Goal: Task Accomplishment & Management: Manage account settings

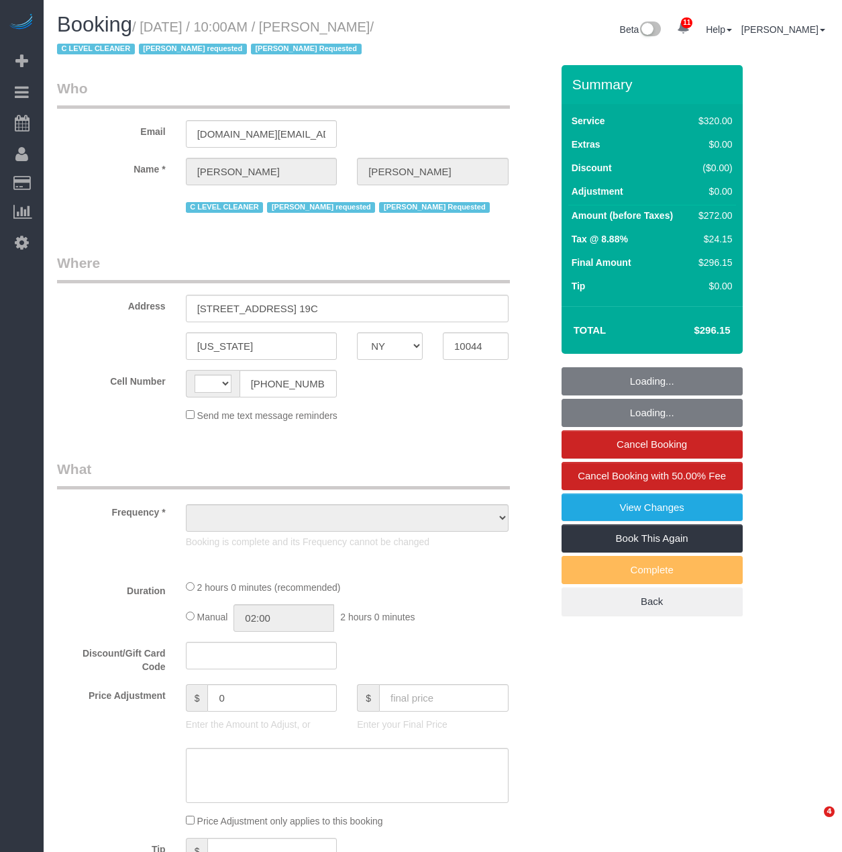
select select "NY"
select select "object:493"
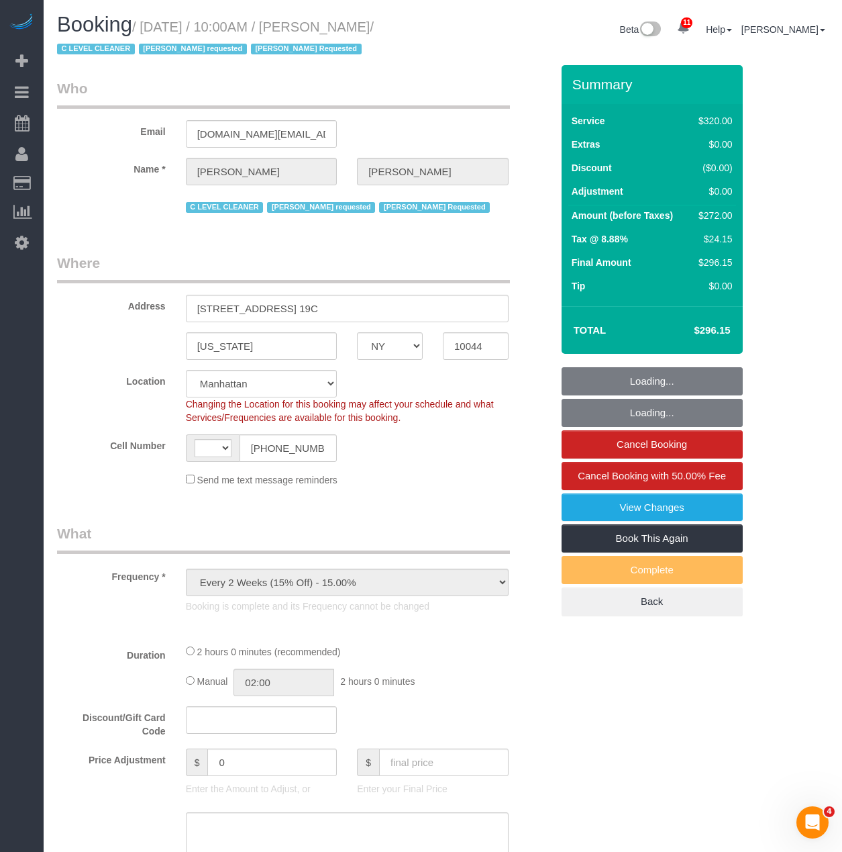
select select "string:US"
select select "string:stripe-pm_1OfFBT4VGloSiKo7Bq2FZQac"
select select "object:901"
select select "2"
select select "spot1"
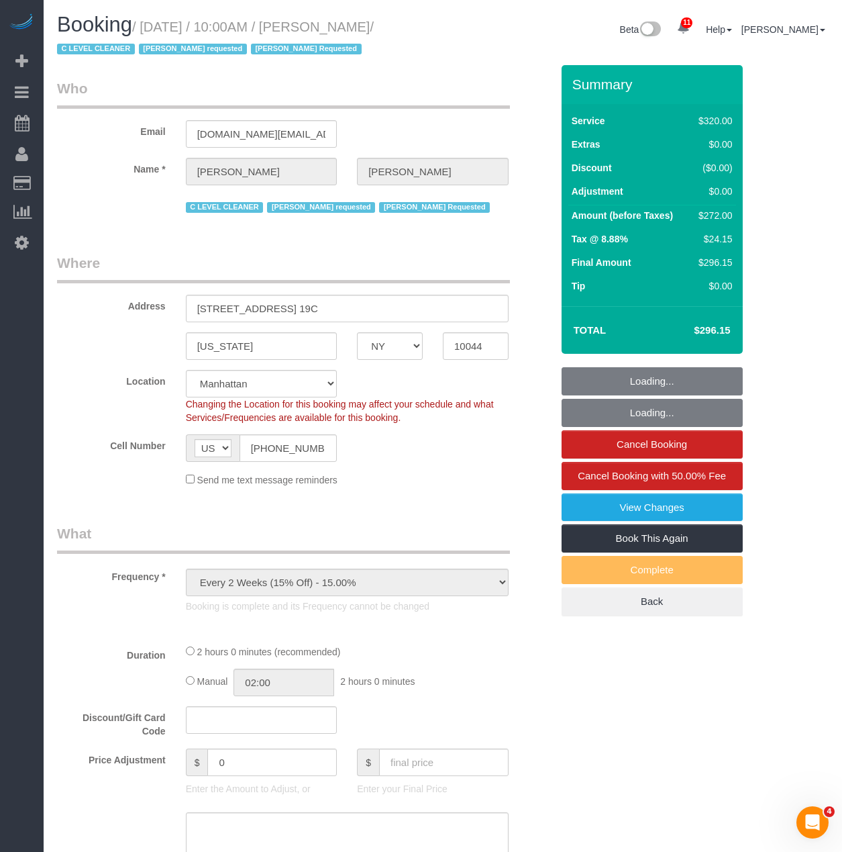
select select "number:89"
select select "number:90"
select select "number:15"
select select "number:5"
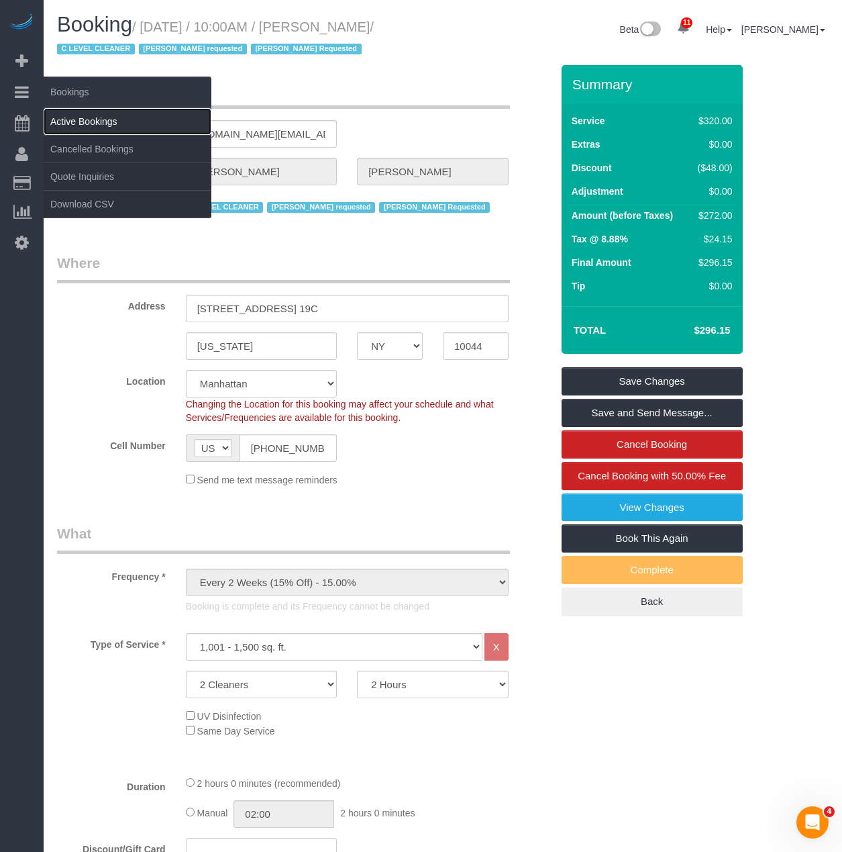
click at [66, 120] on link "Active Bookings" at bounding box center [128, 121] width 168 height 27
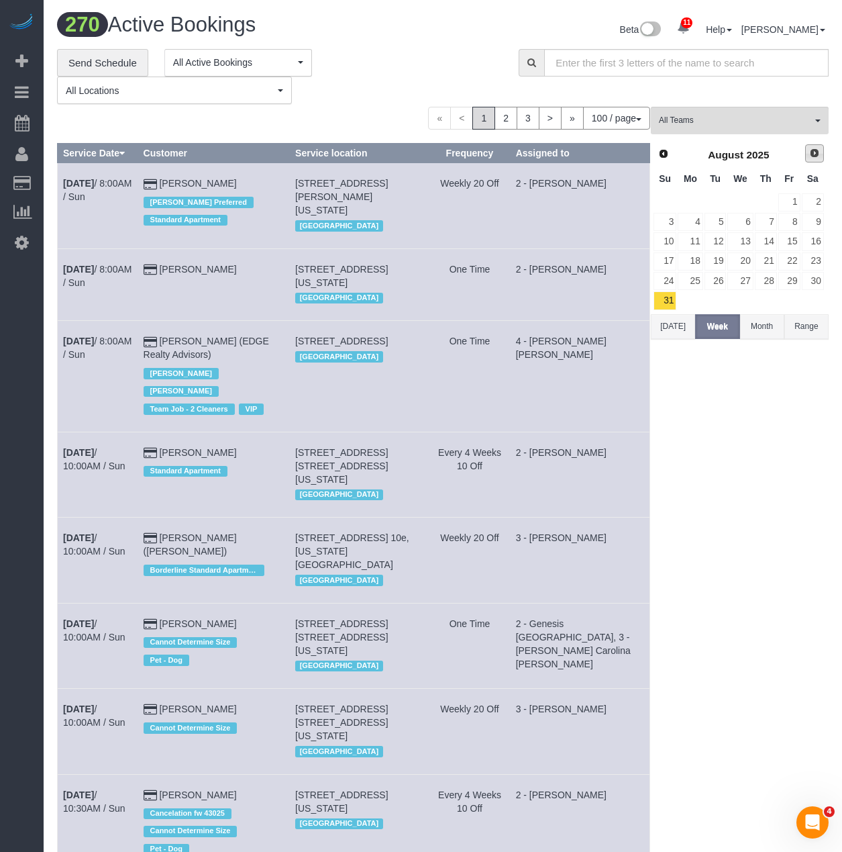
click at [817, 160] on link "Next" at bounding box center [814, 153] width 19 height 19
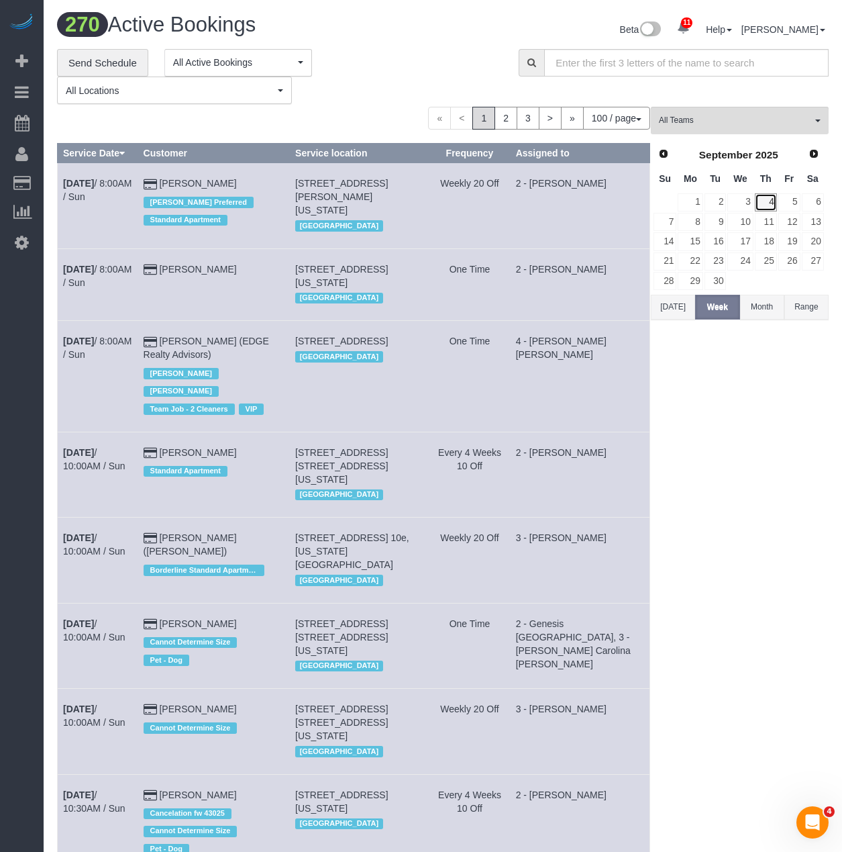
click at [770, 206] on link "4" at bounding box center [766, 202] width 22 height 18
click at [693, 112] on button "All Teams" at bounding box center [740, 121] width 178 height 28
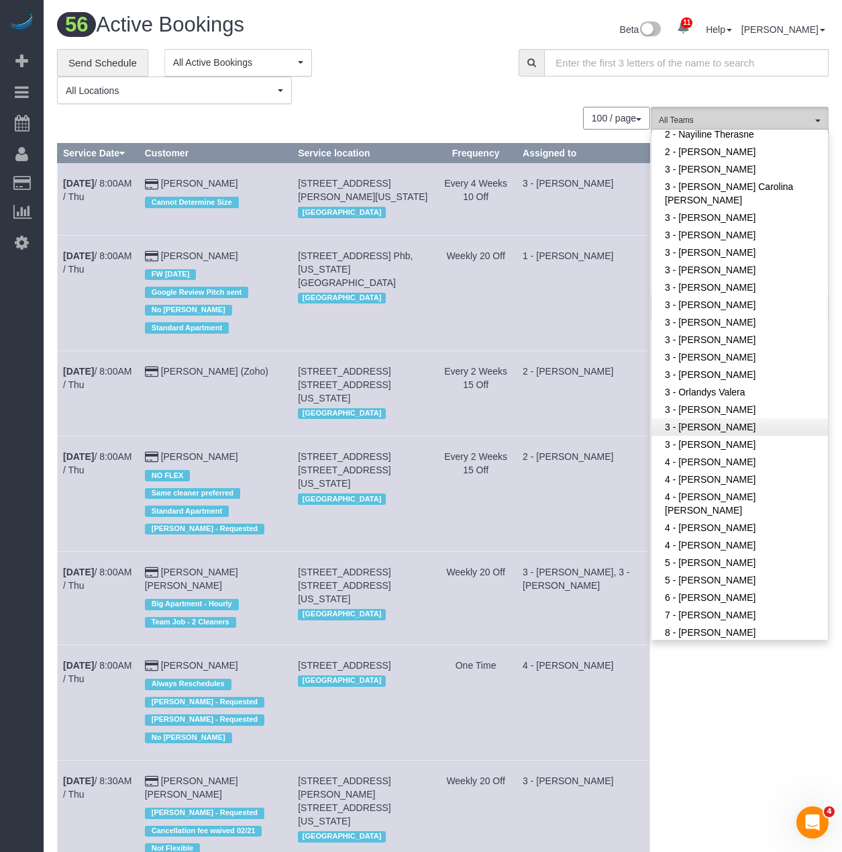
scroll to position [940, 0]
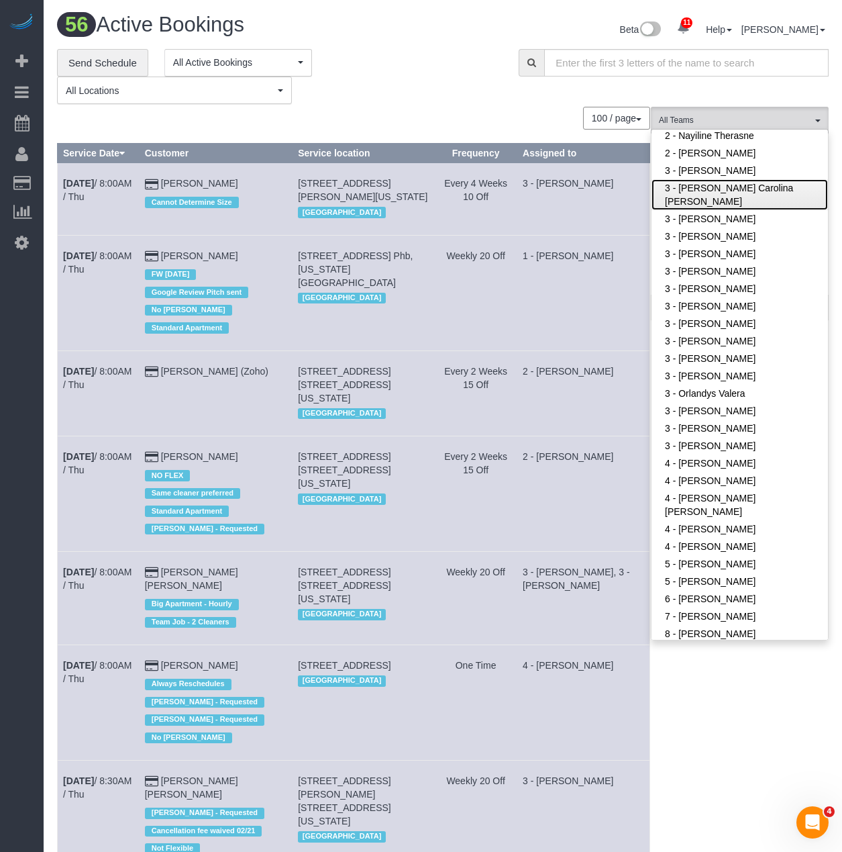
click at [705, 202] on link "3 - [PERSON_NAME] Carolina [PERSON_NAME]" at bounding box center [740, 194] width 177 height 31
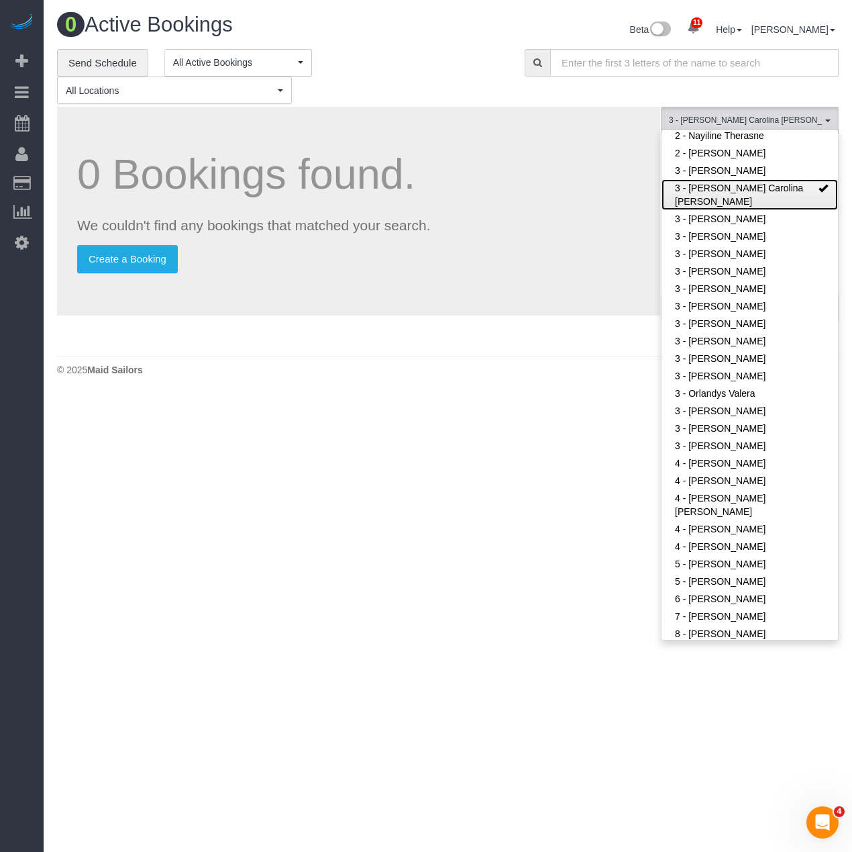
click at [723, 195] on link "3 - [PERSON_NAME] Carolina [PERSON_NAME]" at bounding box center [750, 194] width 177 height 31
drag, startPoint x: 723, startPoint y: 196, endPoint x: 512, endPoint y: 576, distance: 434.7
click at [511, 576] on body "11 Beta Your Notifications You have 0 alerts × You have 2 to charge for [DATE] …" at bounding box center [426, 426] width 852 height 852
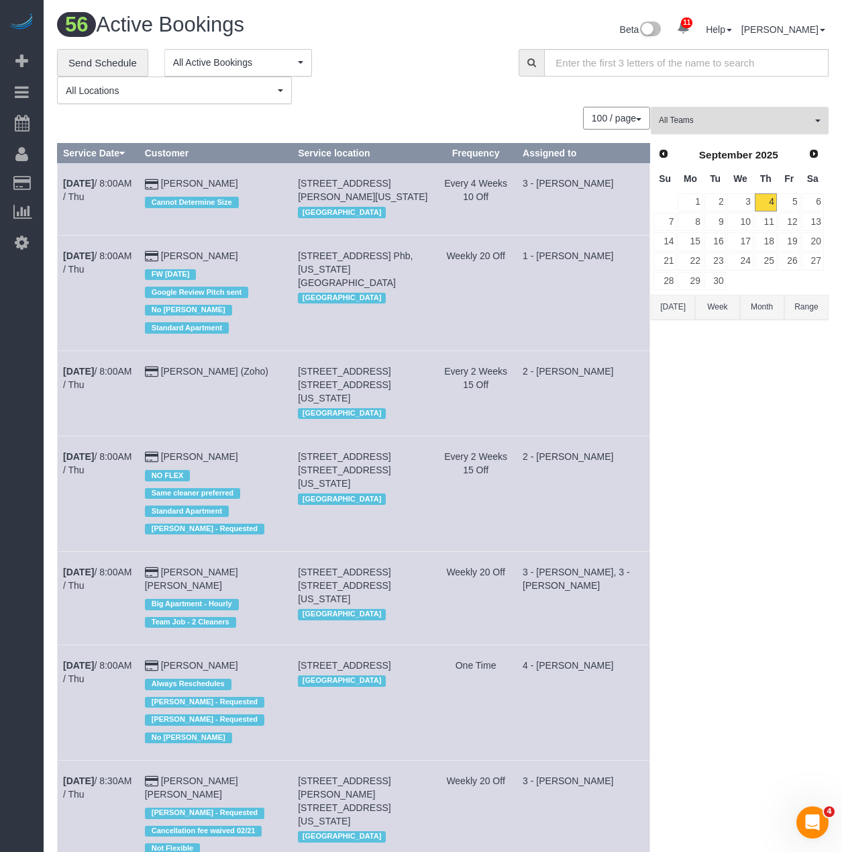
click at [789, 107] on button "All Teams" at bounding box center [740, 121] width 178 height 28
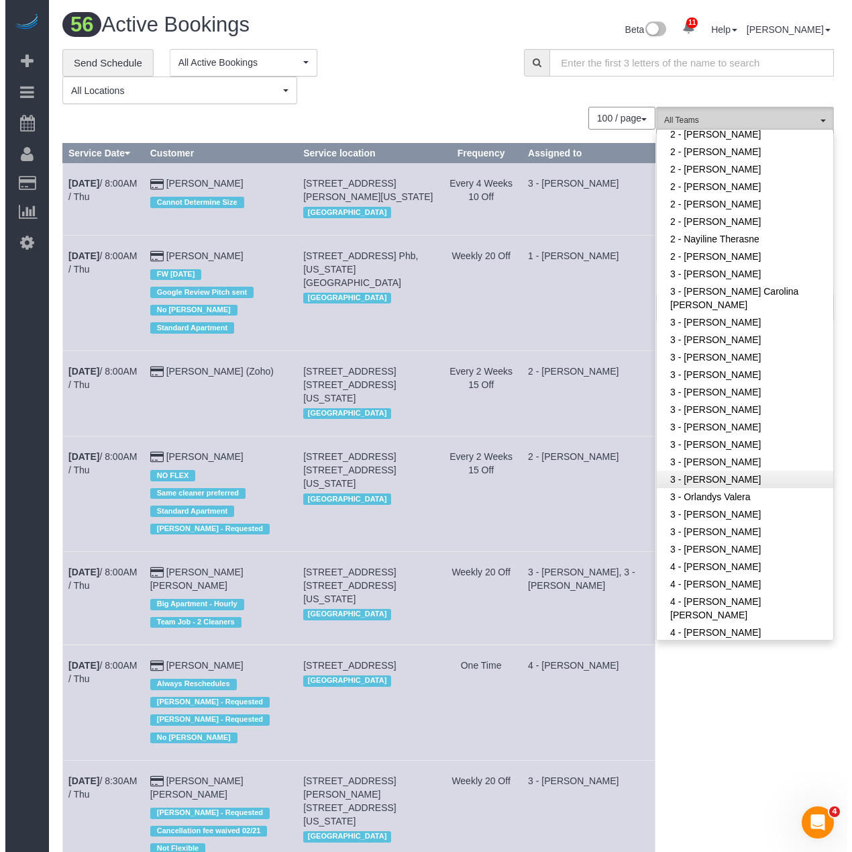
scroll to position [805, 0]
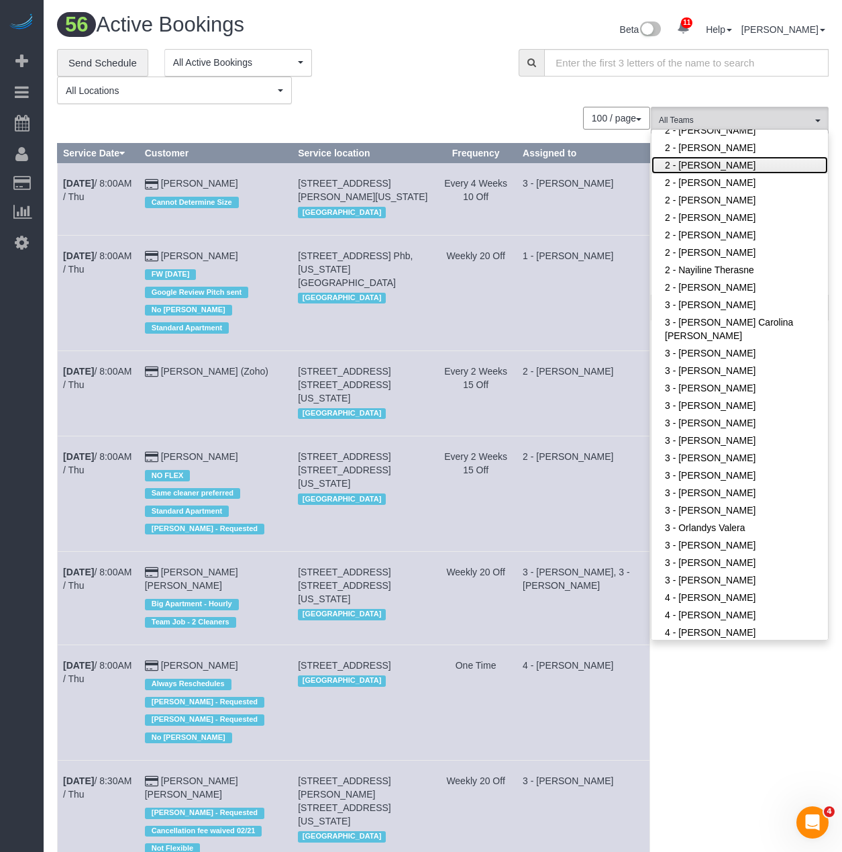
click at [730, 163] on link "2 - [PERSON_NAME]" at bounding box center [740, 164] width 177 height 17
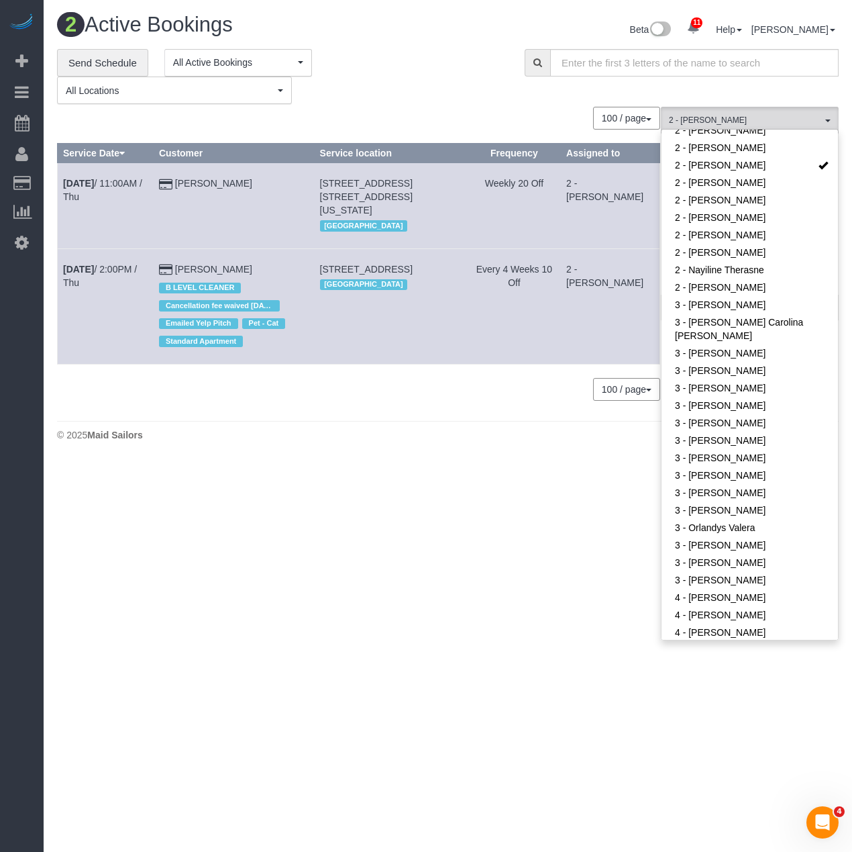
click at [613, 430] on footer "© 2025 Maid Sailors" at bounding box center [448, 434] width 782 height 27
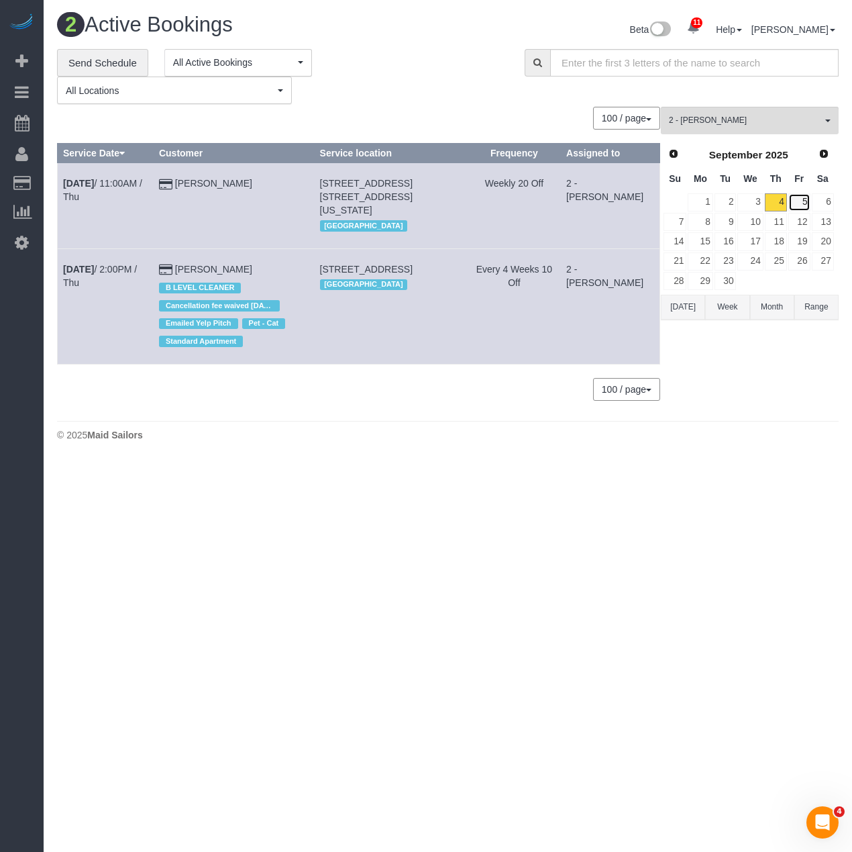
click at [802, 202] on link "5" at bounding box center [800, 202] width 22 height 18
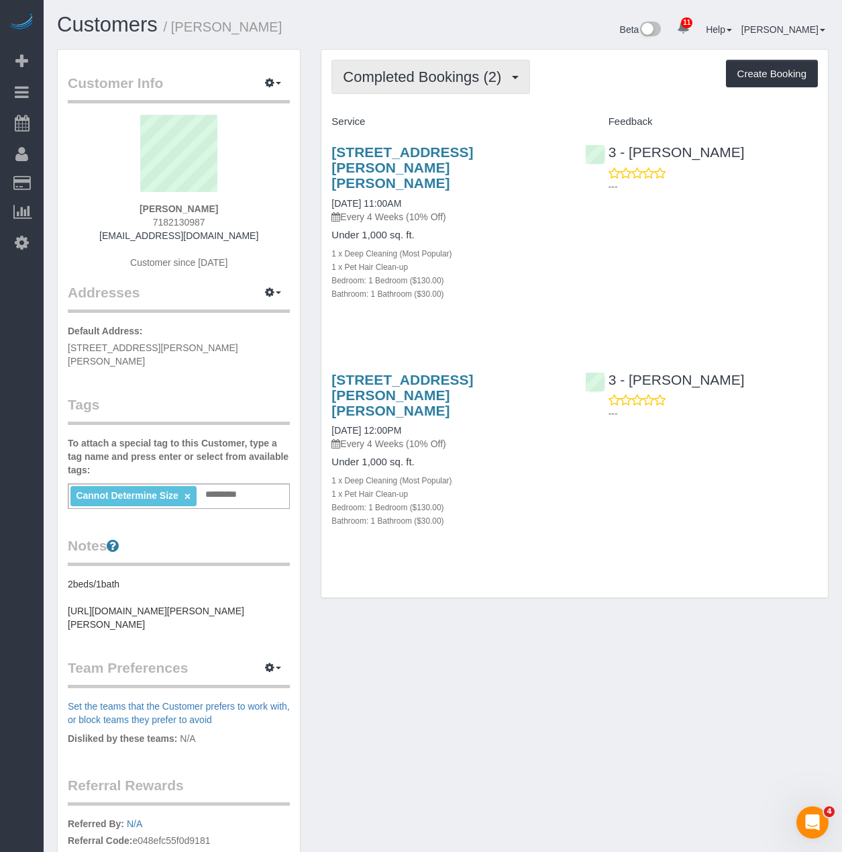
click at [448, 70] on span "Completed Bookings (2)" at bounding box center [425, 76] width 165 height 17
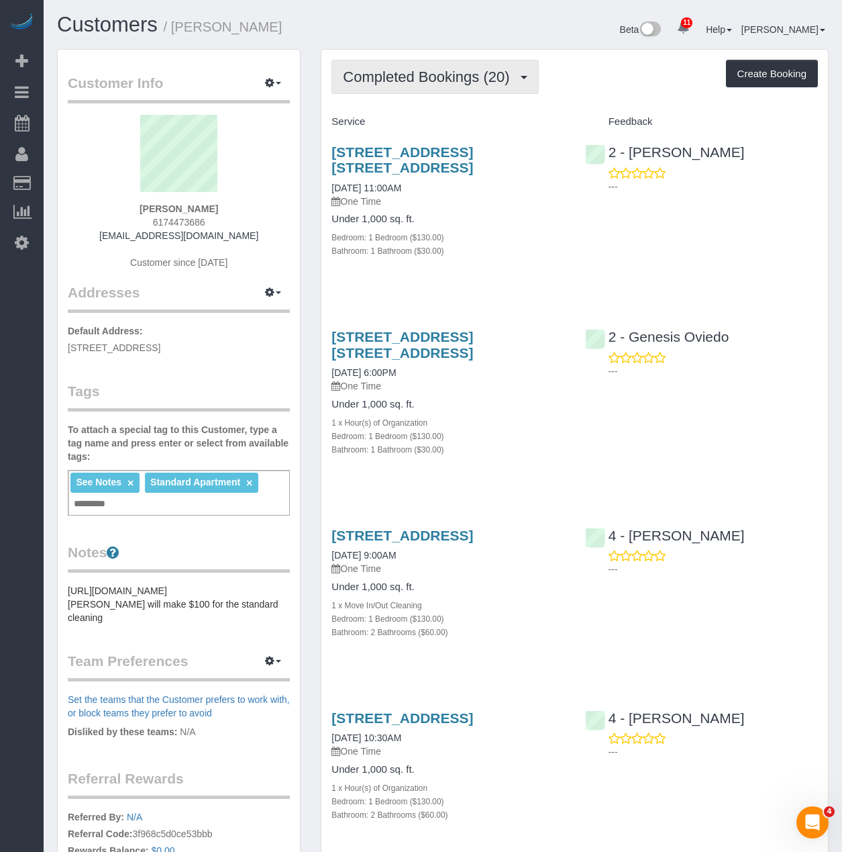
click at [413, 79] on span "Completed Bookings (20)" at bounding box center [429, 76] width 173 height 17
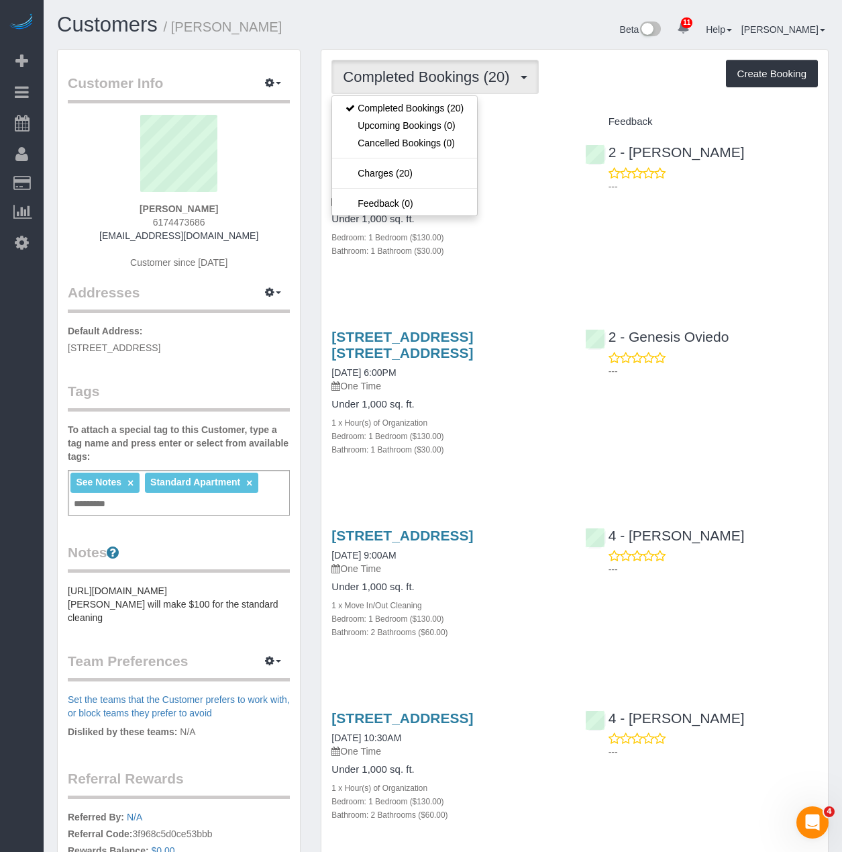
drag, startPoint x: 279, startPoint y: 21, endPoint x: 179, endPoint y: 23, distance: 99.4
click at [179, 23] on h1 "Customers / Daniel Driscoll" at bounding box center [245, 24] width 376 height 23
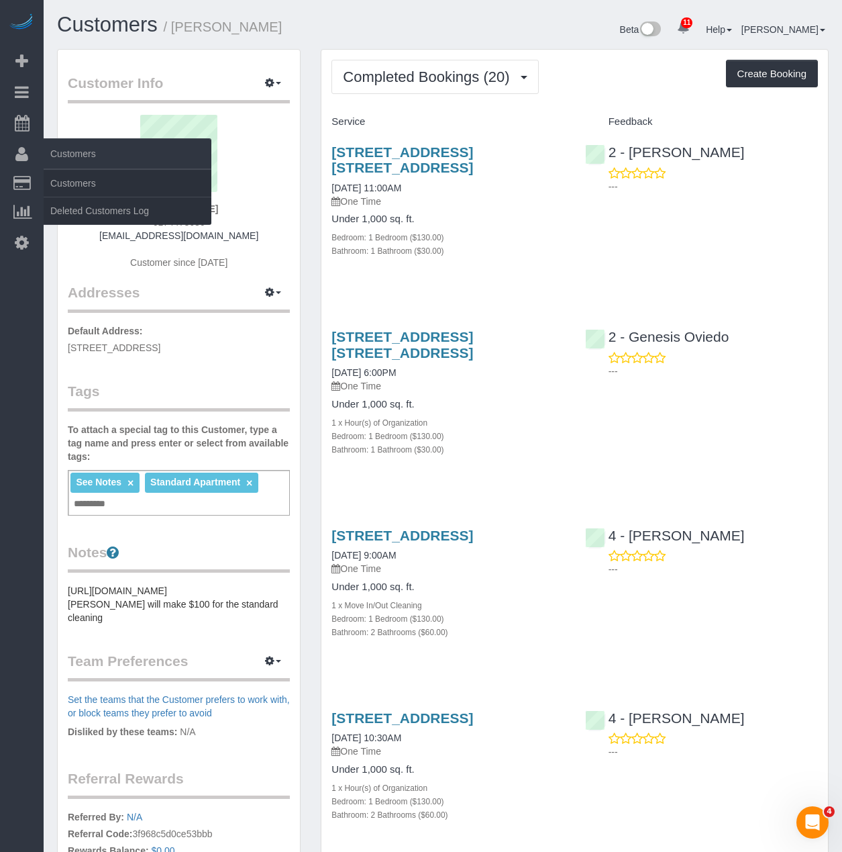
copy small "[PERSON_NAME]"
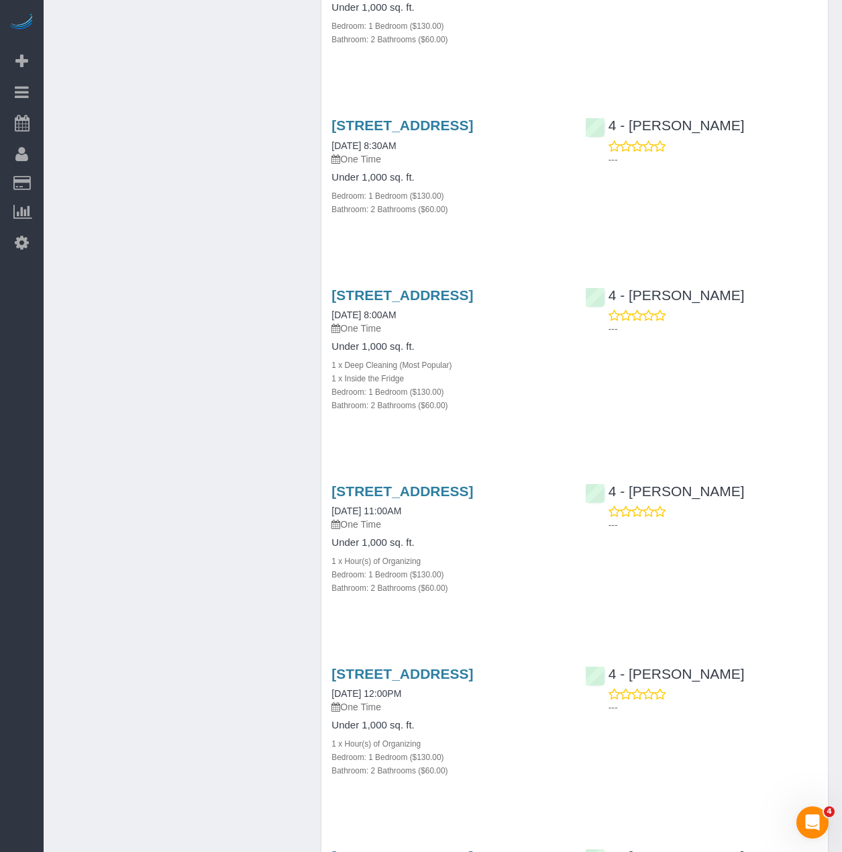
scroll to position [1570, 0]
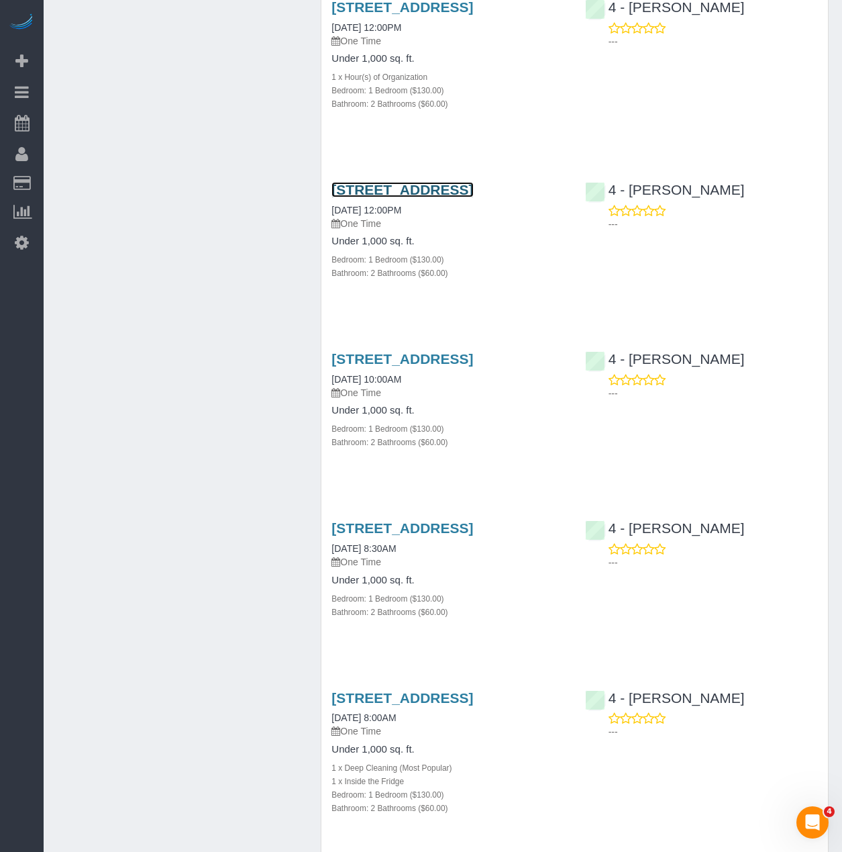
click at [395, 197] on link "9 West Broadway, Apt. 416, Boston, MA 02127" at bounding box center [403, 189] width 142 height 15
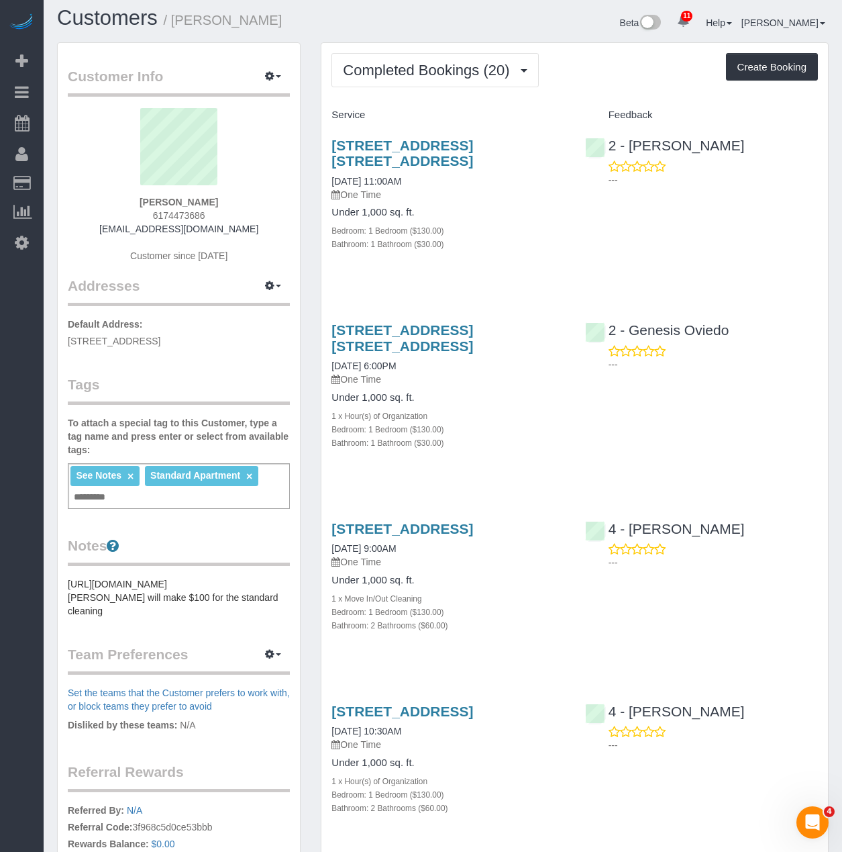
scroll to position [0, 0]
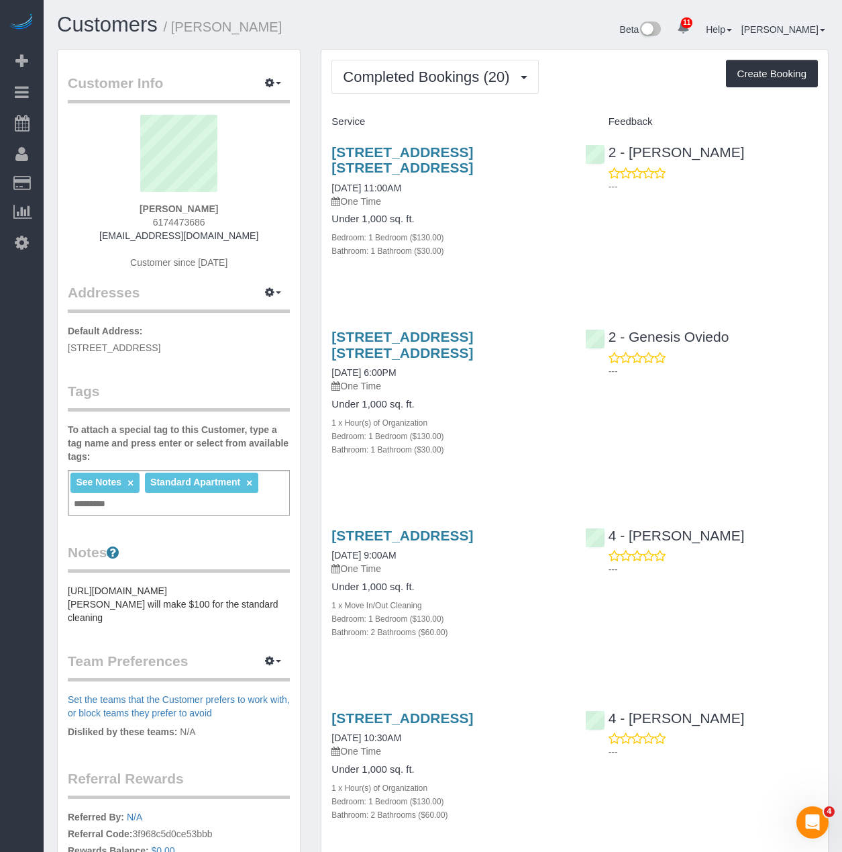
drag, startPoint x: 463, startPoint y: 164, endPoint x: 325, endPoint y: 141, distance: 140.2
click at [325, 141] on div "544 Union Avenue, Apt. 5u, Brooklyn, NY 11211 08/12/2025 11:00AM One Time Under…" at bounding box center [447, 208] width 253 height 151
copy link "[STREET_ADDRESS] [STREET_ADDRESS]"
click at [366, 160] on link "[STREET_ADDRESS] [STREET_ADDRESS]" at bounding box center [403, 159] width 142 height 31
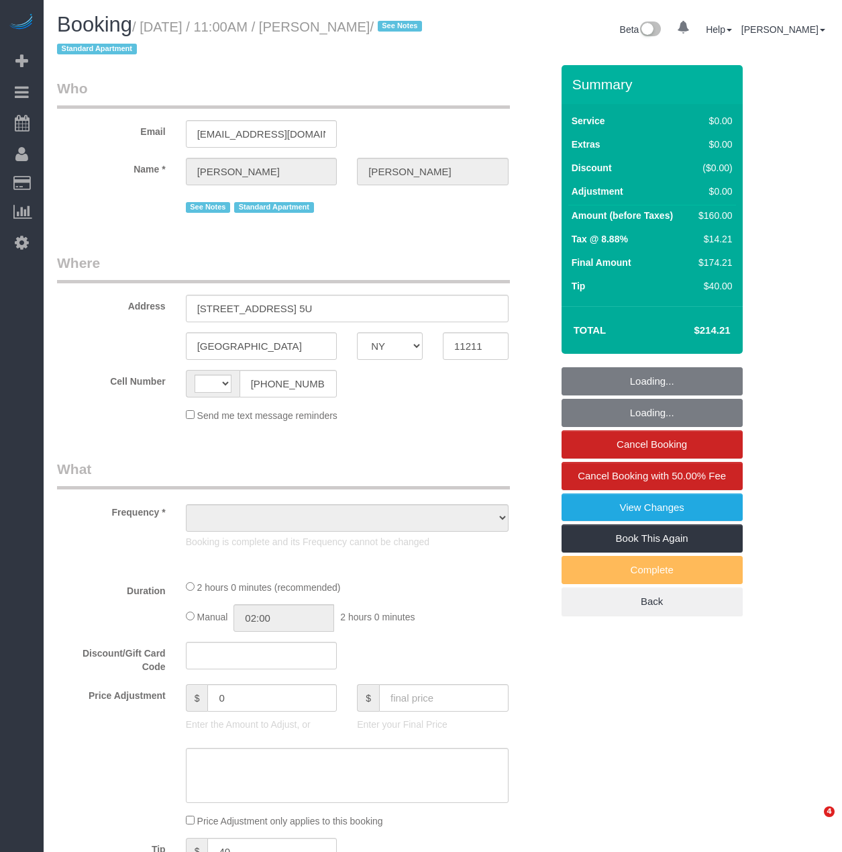
select select "NY"
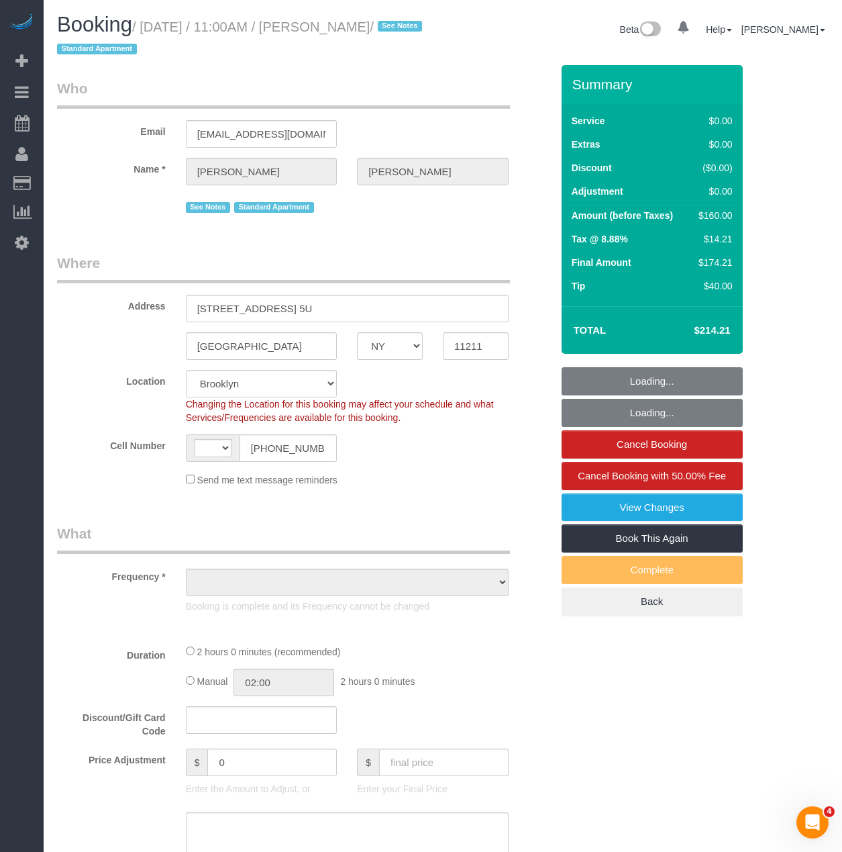
select select "number:89"
select select "number:90"
select select "number:15"
select select "number:6"
select select "string:[GEOGRAPHIC_DATA]"
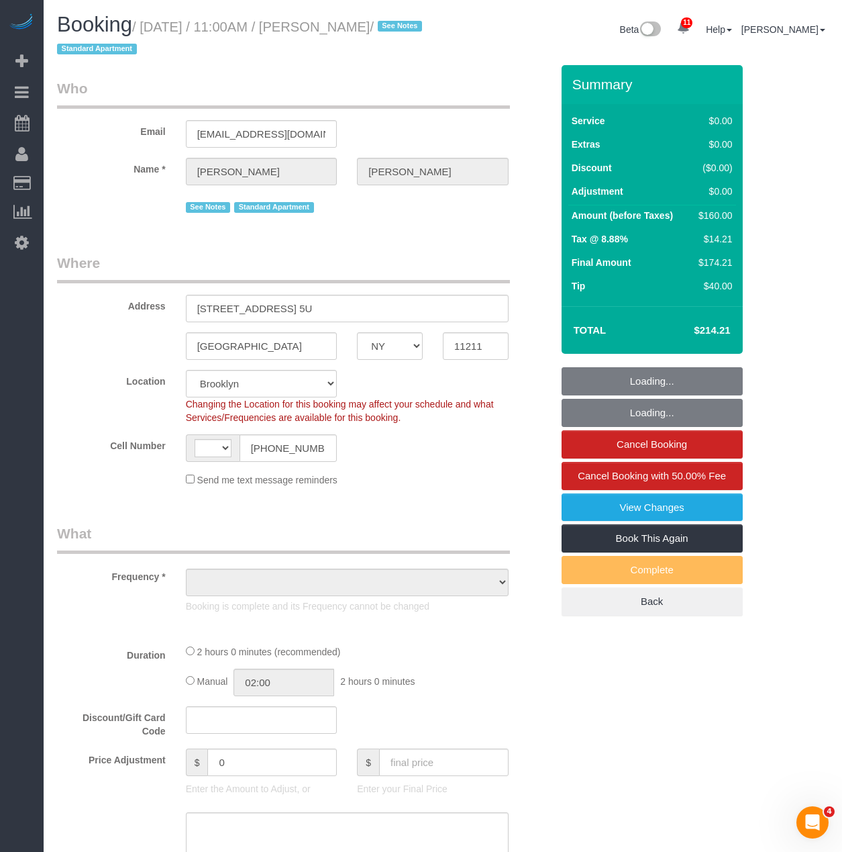
select select "object:632"
select select "string:stripe-pm_1Rv6aJ4VGloSiKo7WRraLehv"
select select "spot1"
select select "object:1361"
select select "1"
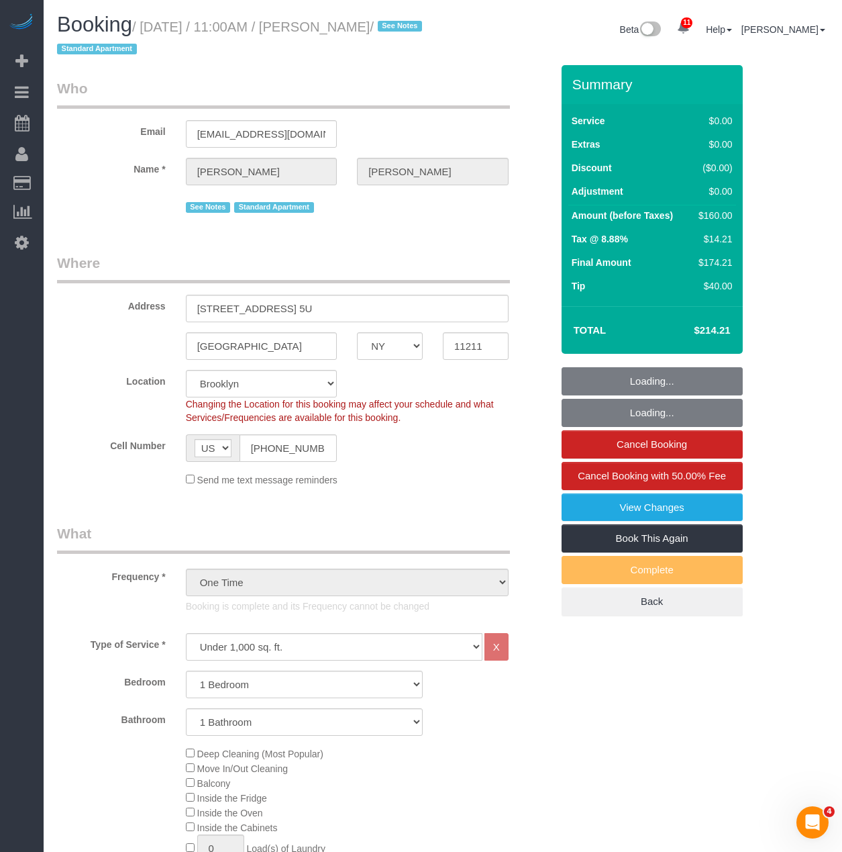
select select "1"
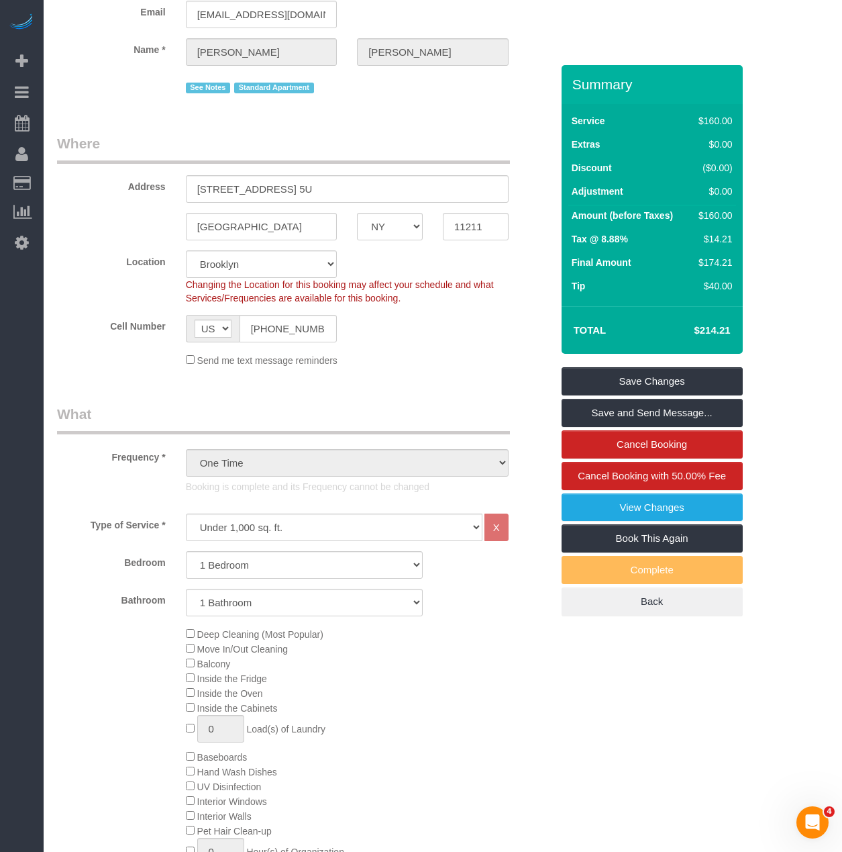
scroll to position [134, 0]
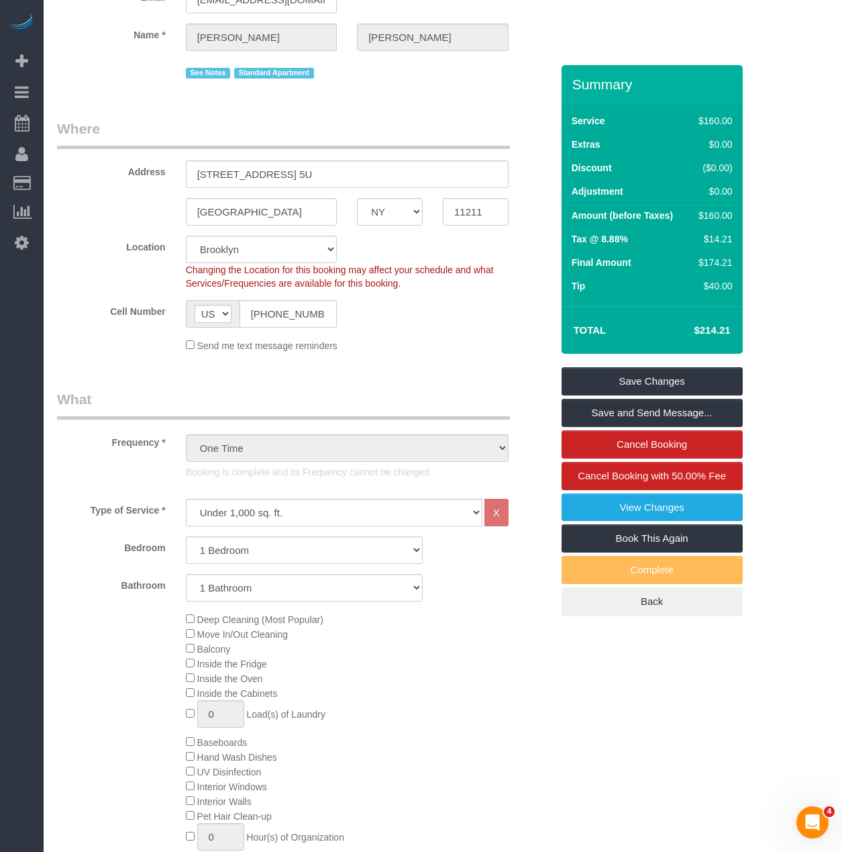
click at [638, 523] on fieldset "Save Changes Save and Send Message... Cancel Booking Cancel Booking with 50.00%…" at bounding box center [652, 491] width 181 height 249
click at [638, 525] on link "Book This Again" at bounding box center [652, 538] width 181 height 28
select select "NY"
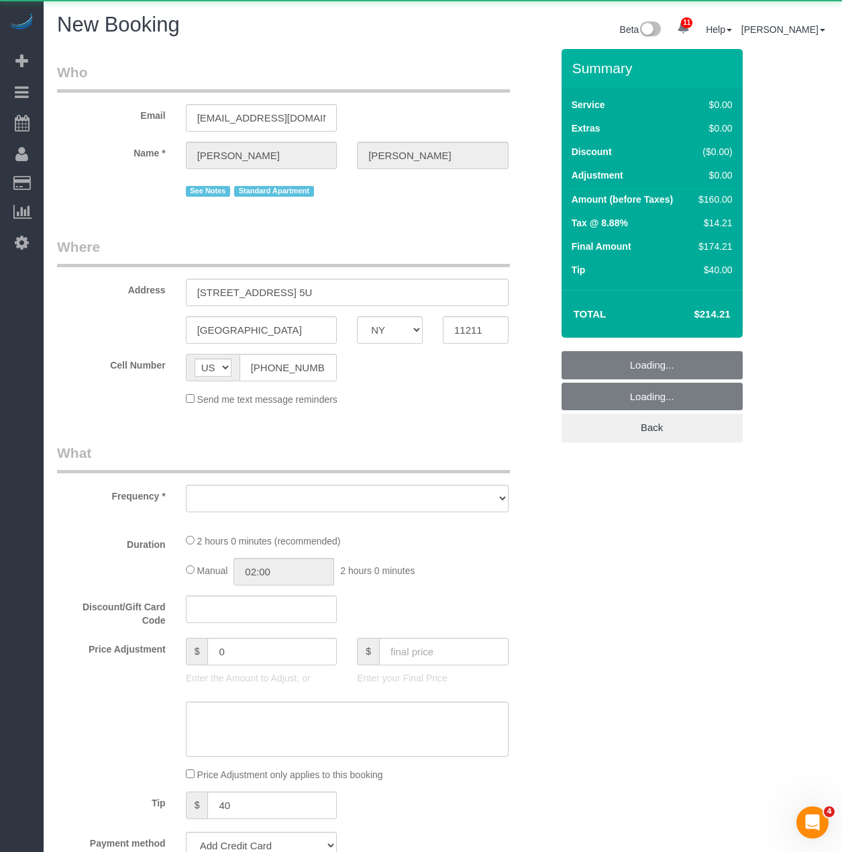
select select "object:2052"
select select "number:89"
select select "number:90"
select select "number:15"
select select "number:6"
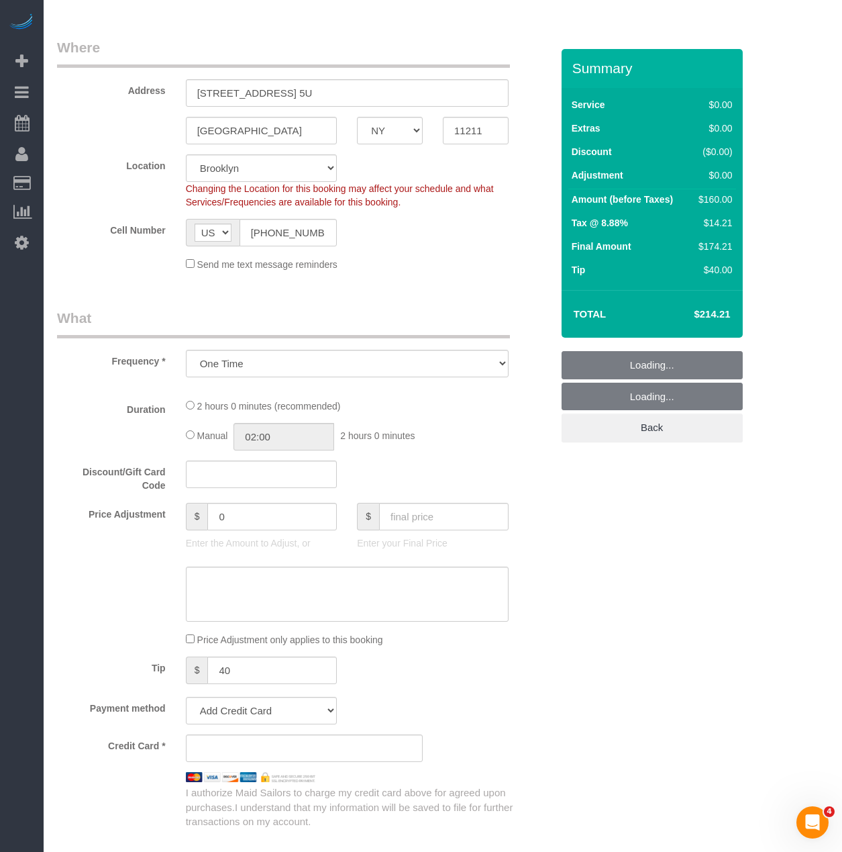
select select "string:stripe-pm_1Rv6aJ4VGloSiKo7WRraLehv"
select select "1"
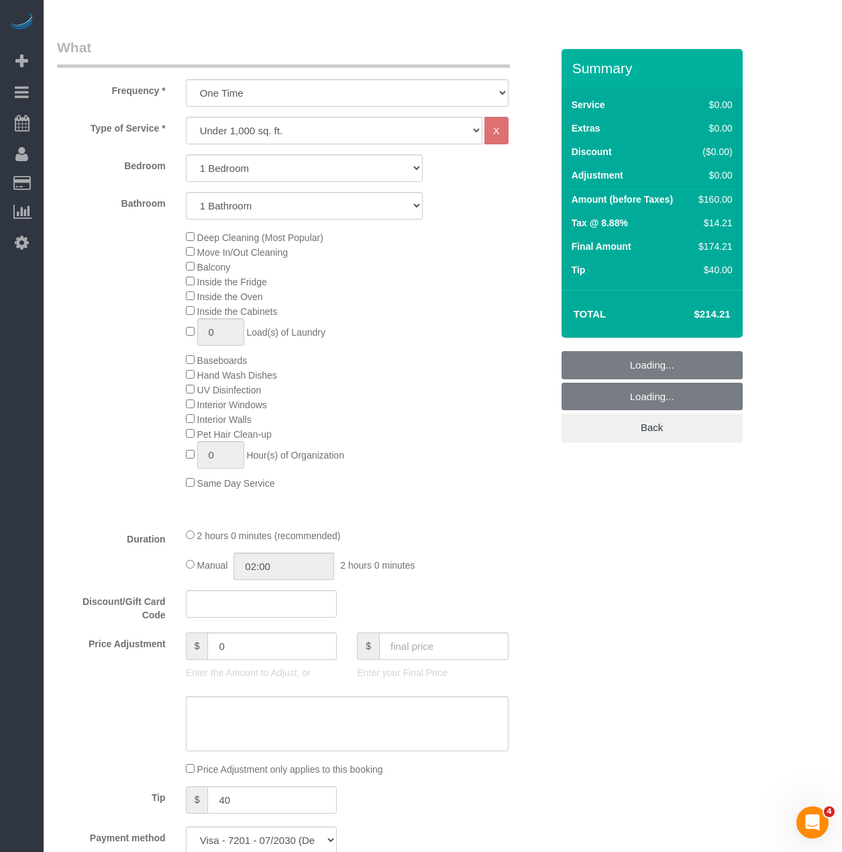
select select "object:2667"
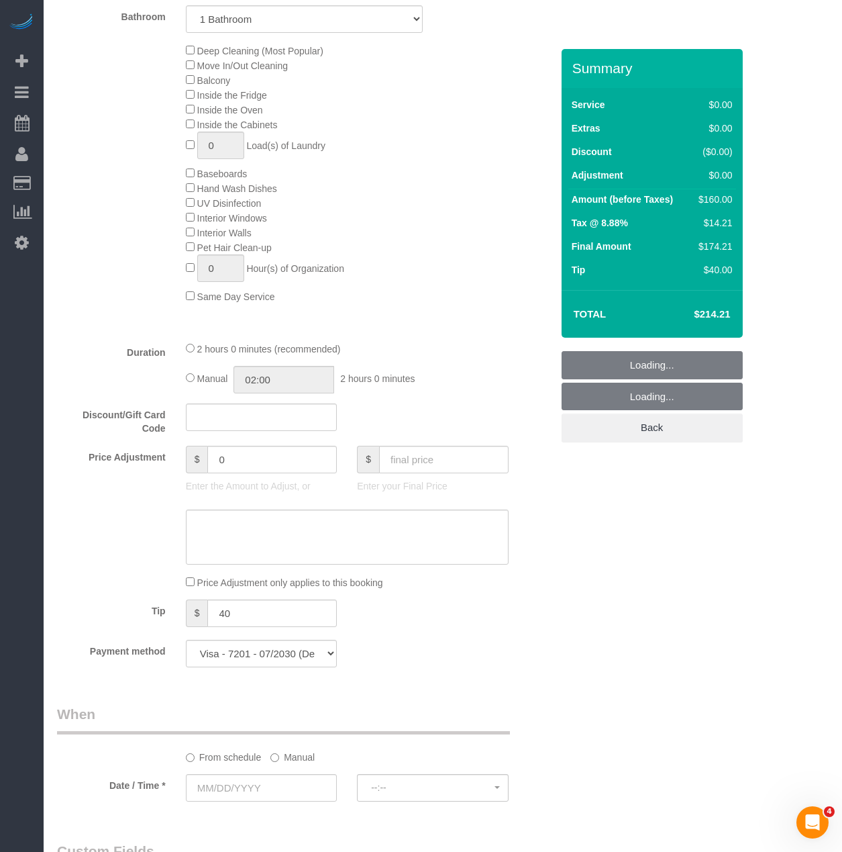
select select "1"
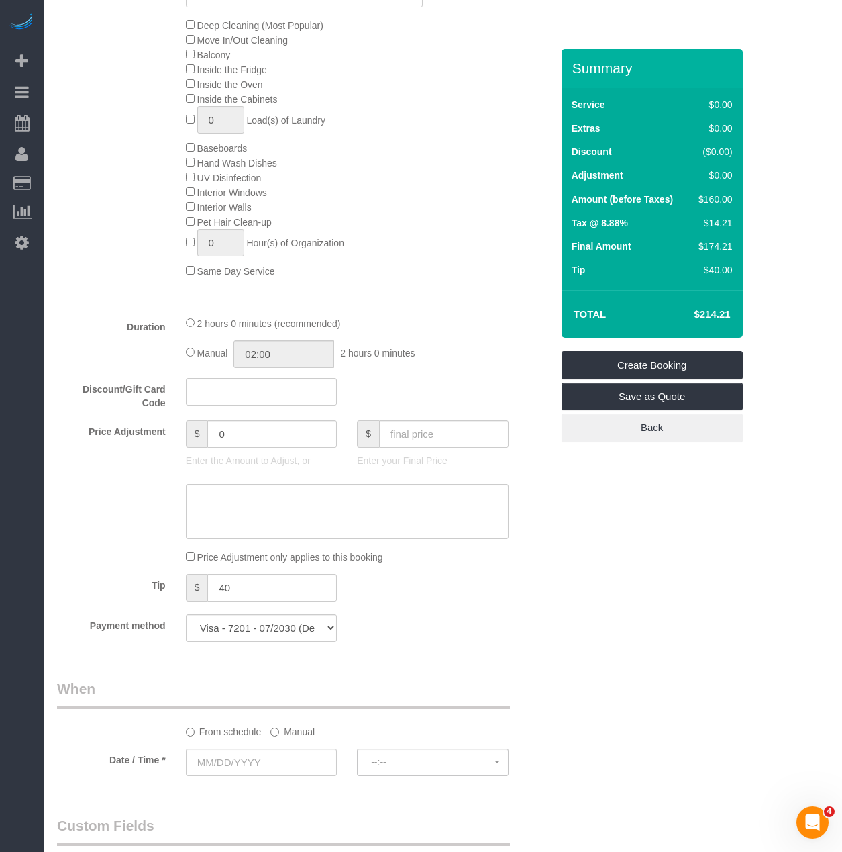
select select "object:2707"
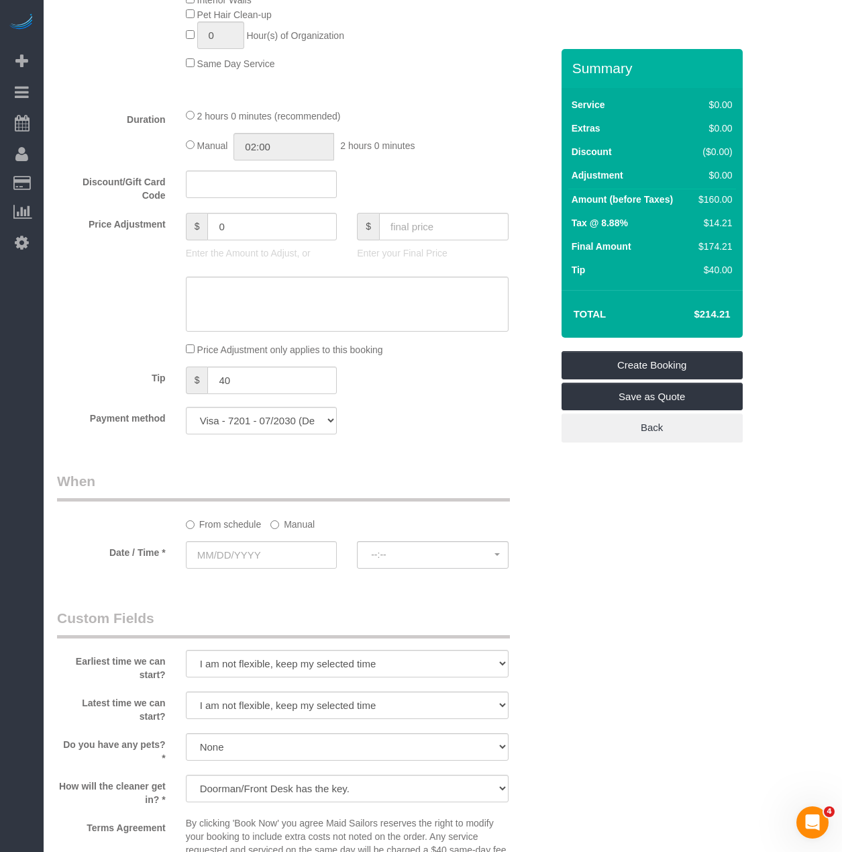
select select "1"
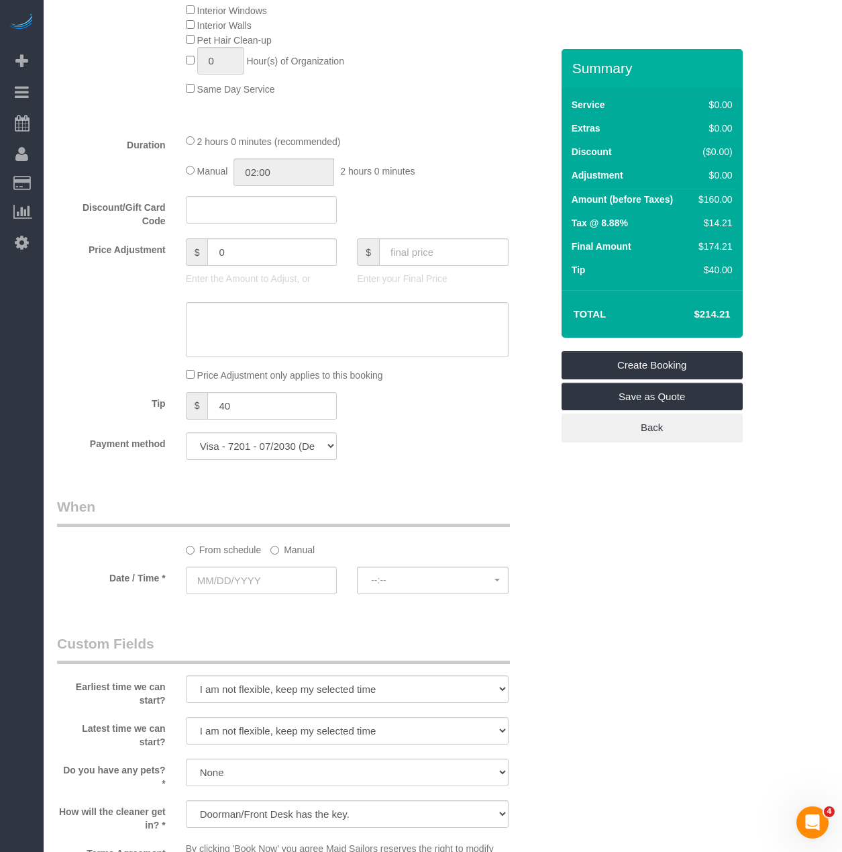
scroll to position [898, 0]
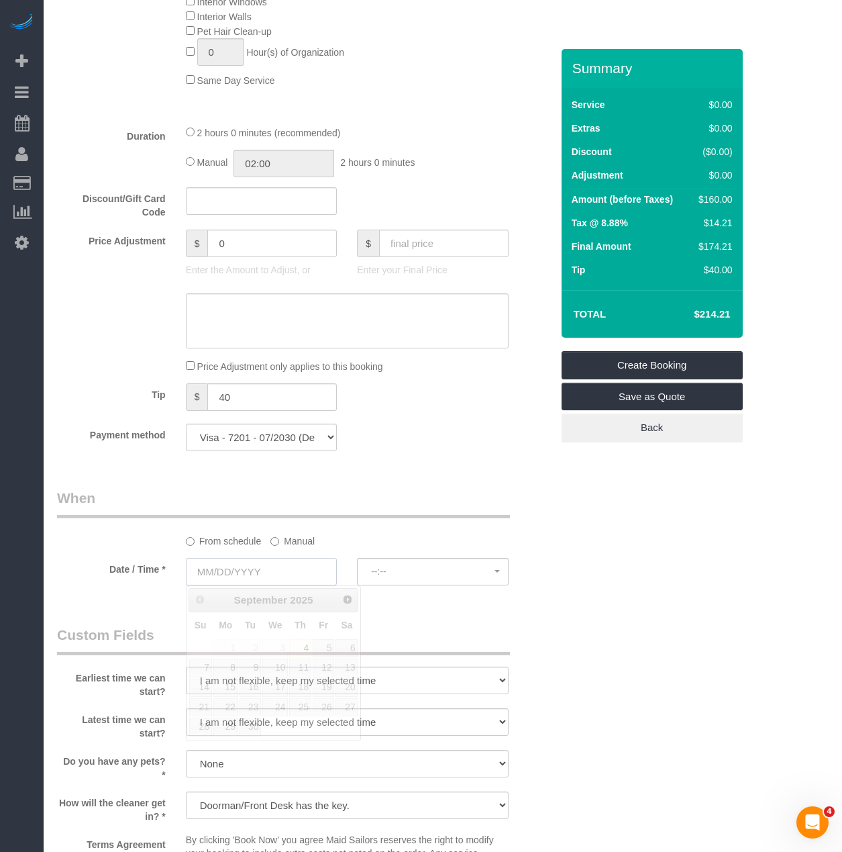
click at [296, 574] on input "text" at bounding box center [262, 572] width 152 height 28
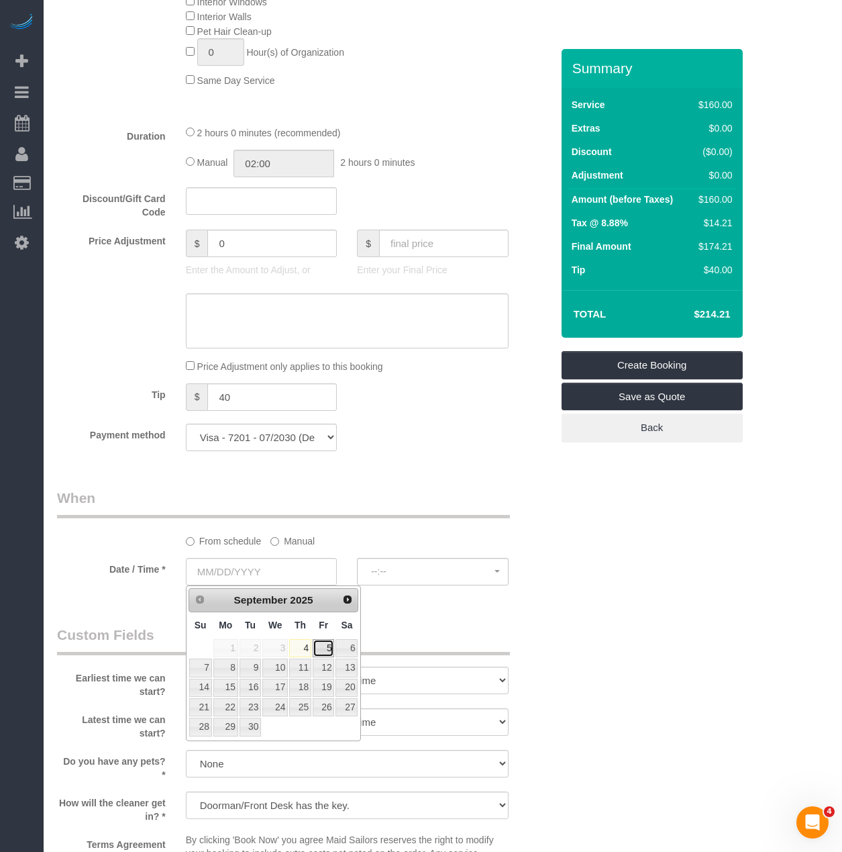
click at [325, 646] on link "5" at bounding box center [323, 648] width 21 height 18
type input "[DATE]"
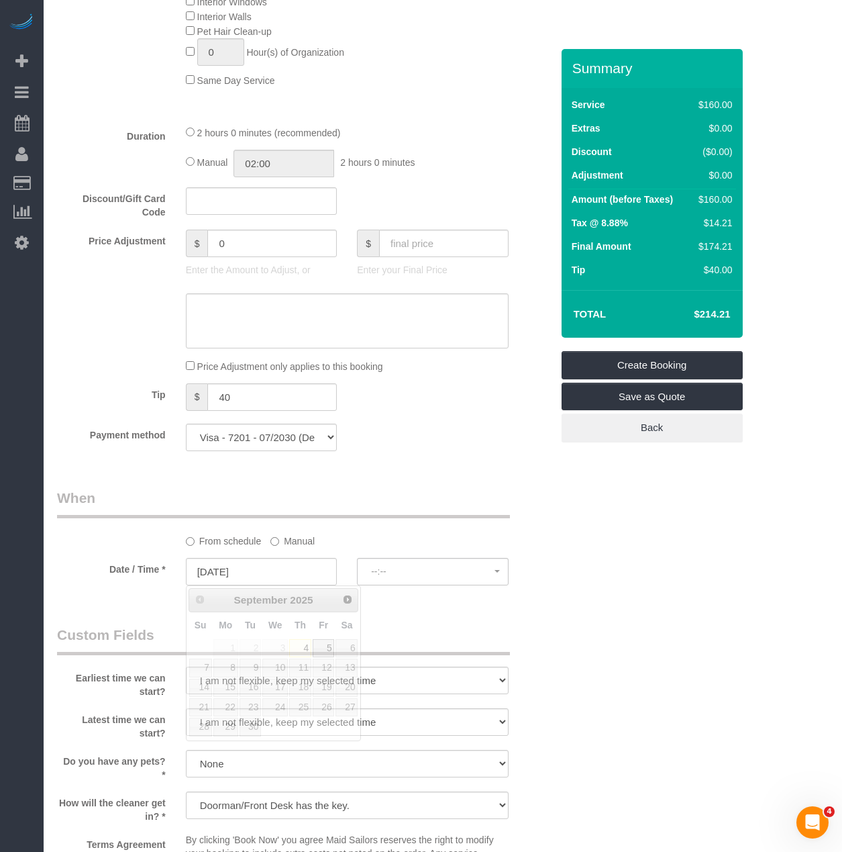
select select "spot11"
click at [283, 538] on label "Manual" at bounding box center [292, 539] width 44 height 18
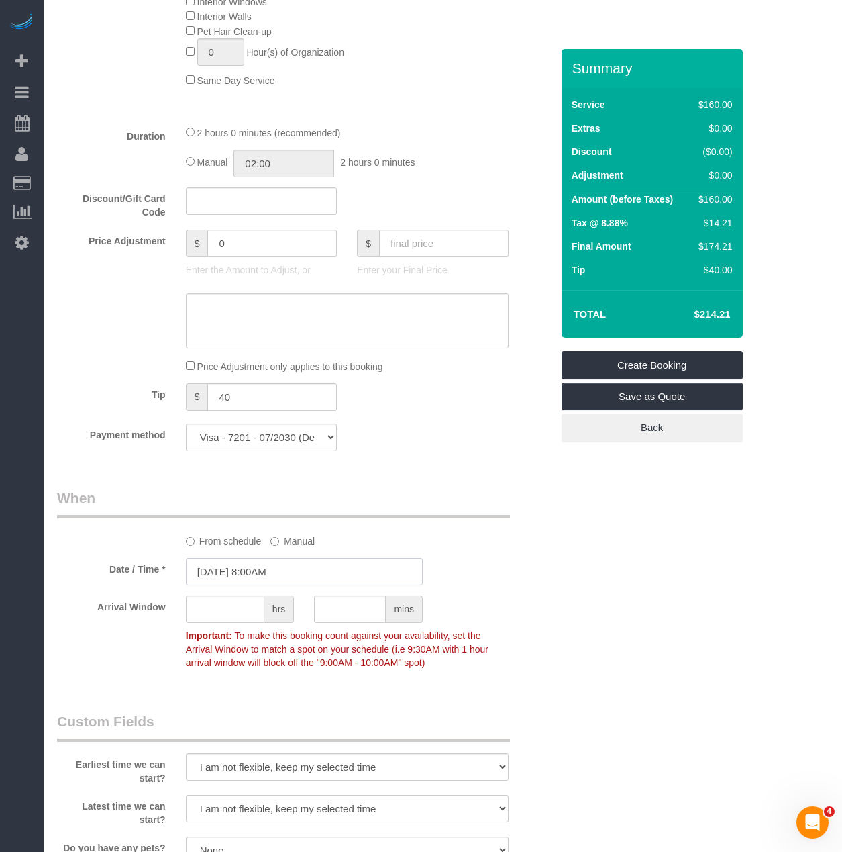
click at [339, 583] on input "09/05/2025 8:00AM" at bounding box center [304, 572] width 237 height 28
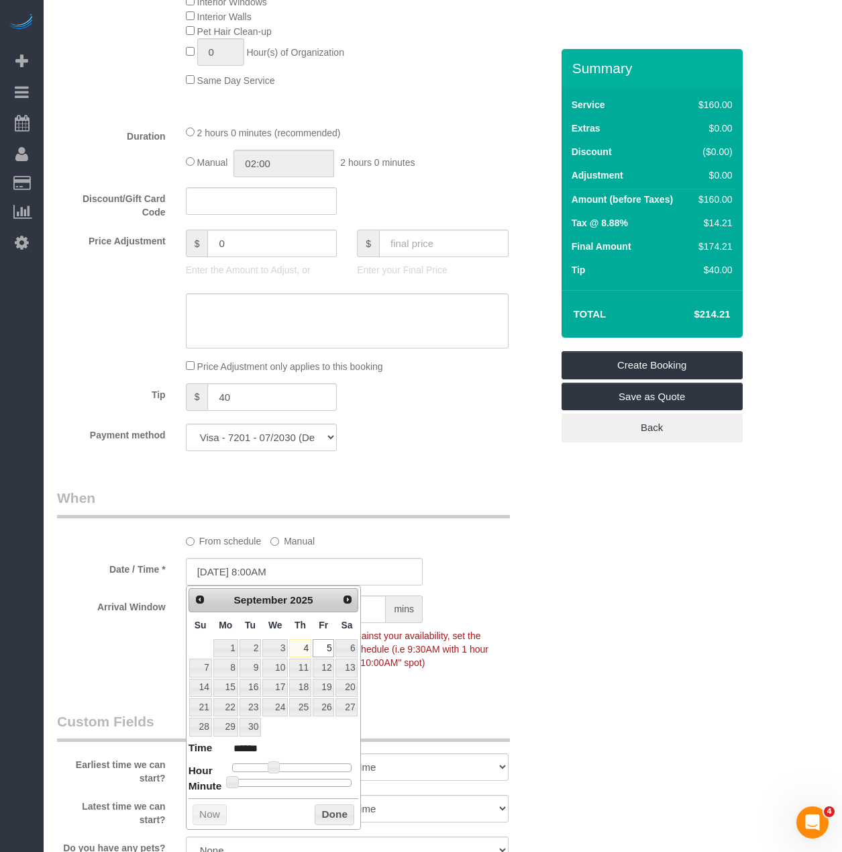
type input "09/05/2025 11:00AM"
type input "*******"
type input "09/05/2025 12:00PM"
type input "*******"
type input "09/05/2025 1:00PM"
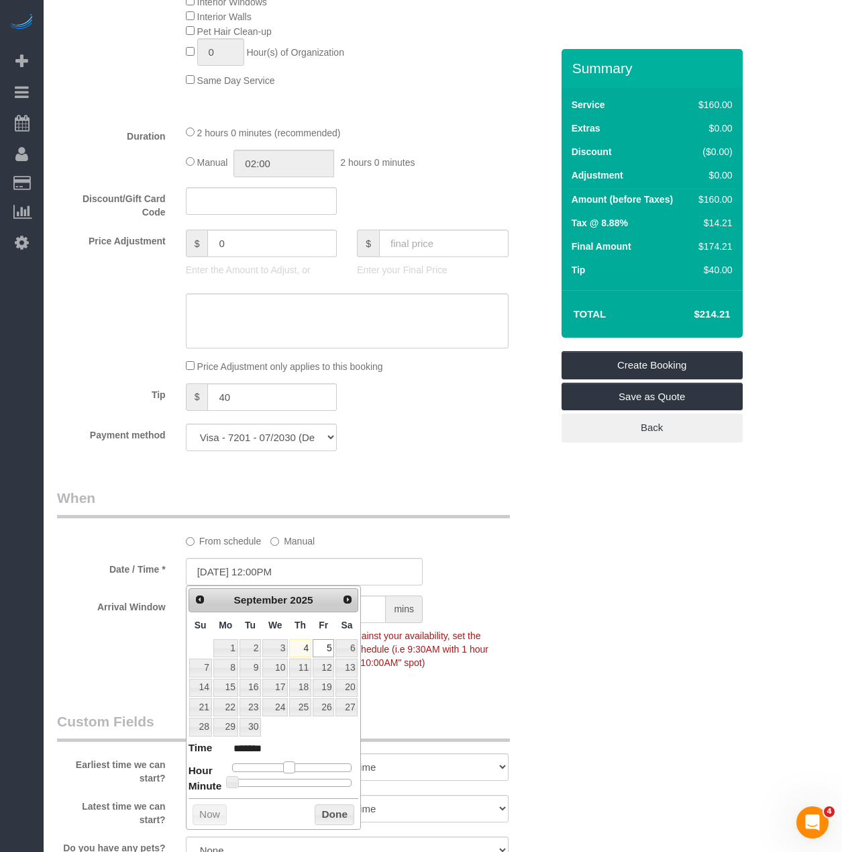
type input "******"
type input "09/05/2025 2:00PM"
type input "******"
type input "09/05/2025 3:00PM"
type input "******"
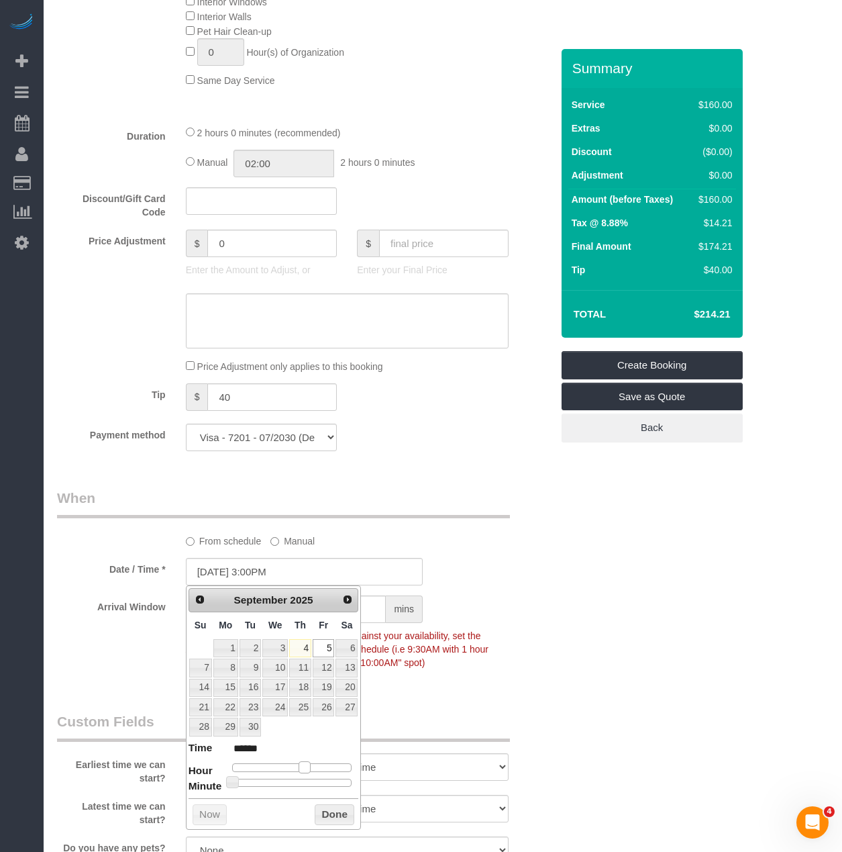
type input "09/05/2025 4:00PM"
type input "******"
drag, startPoint x: 292, startPoint y: 767, endPoint x: 315, endPoint y: 773, distance: 24.3
click at [315, 771] on div at bounding box center [292, 767] width 120 height 8
click at [303, 788] on div "Prev Next September 2025 Su Mo Tu We Th Fr Sa 1 2 3 4 5 6 7 8 9 10 11 12 13 14 …" at bounding box center [274, 707] width 176 height 244
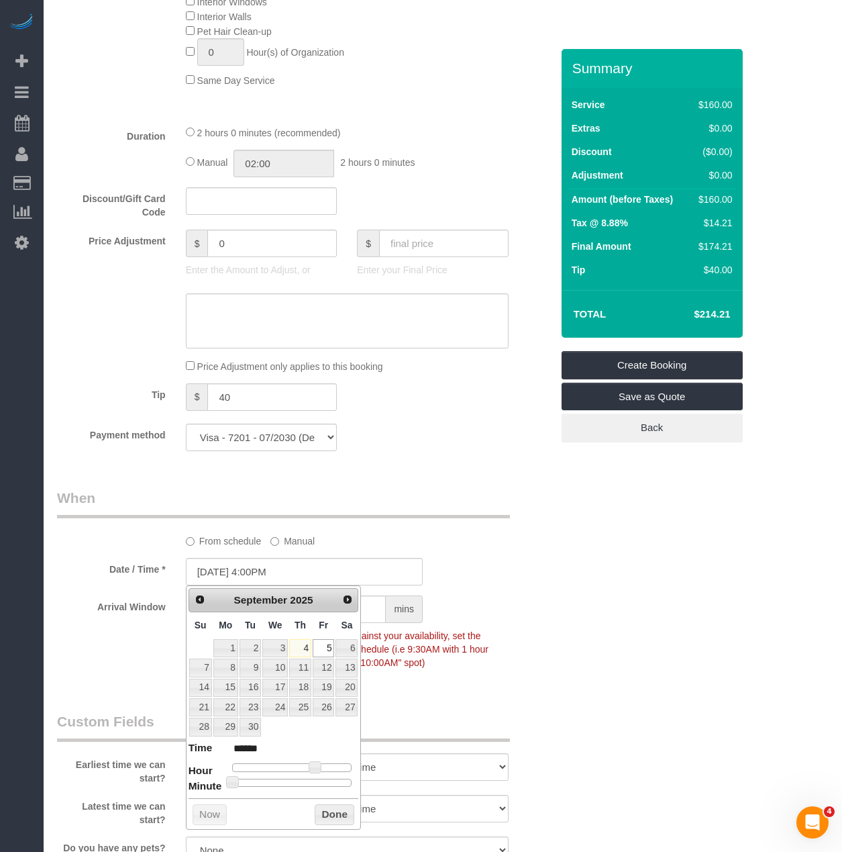
type input "09/05/2025 4:35PM"
type input "******"
type input "09/05/2025 4:30PM"
type input "******"
click at [303, 781] on div at bounding box center [292, 783] width 120 height 8
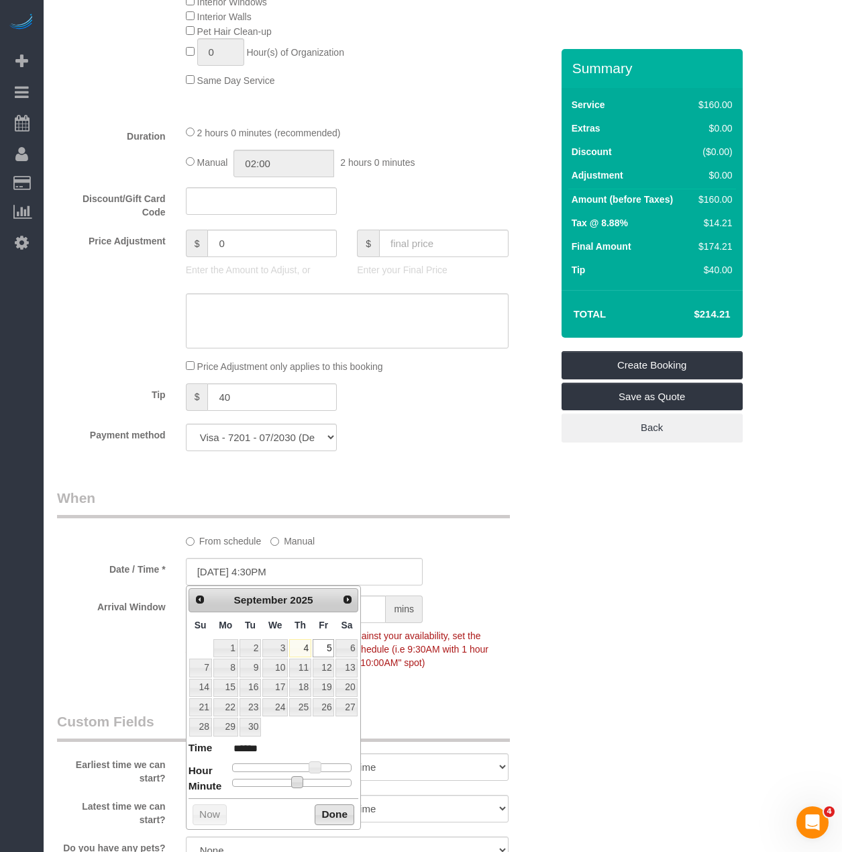
click at [338, 808] on button "Done" at bounding box center [335, 814] width 40 height 21
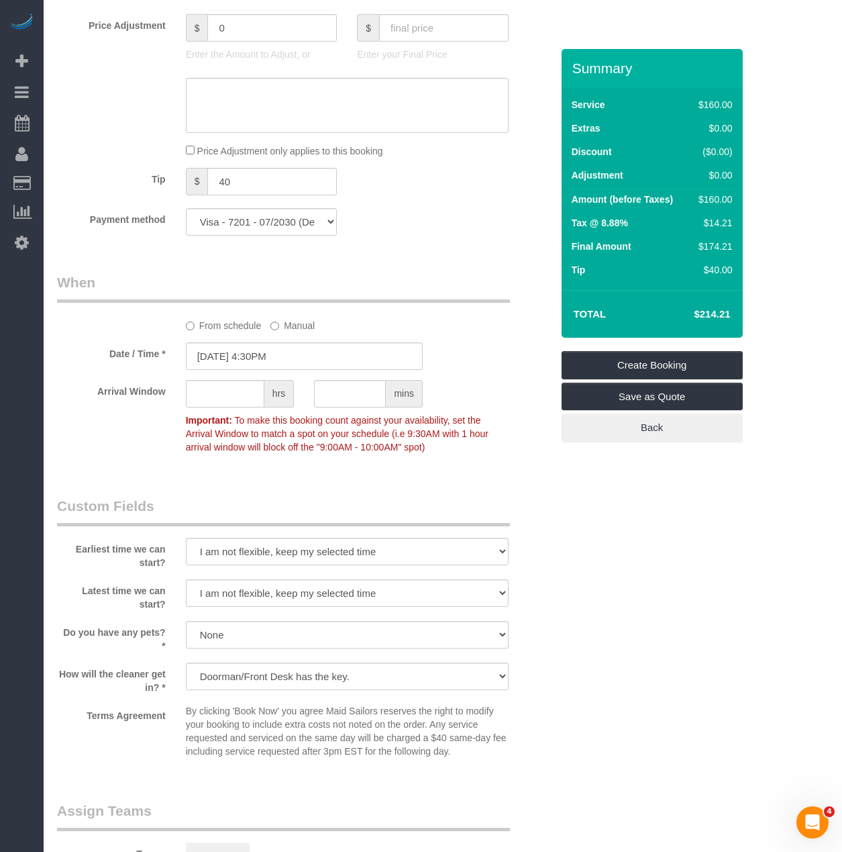
scroll to position [1166, 0]
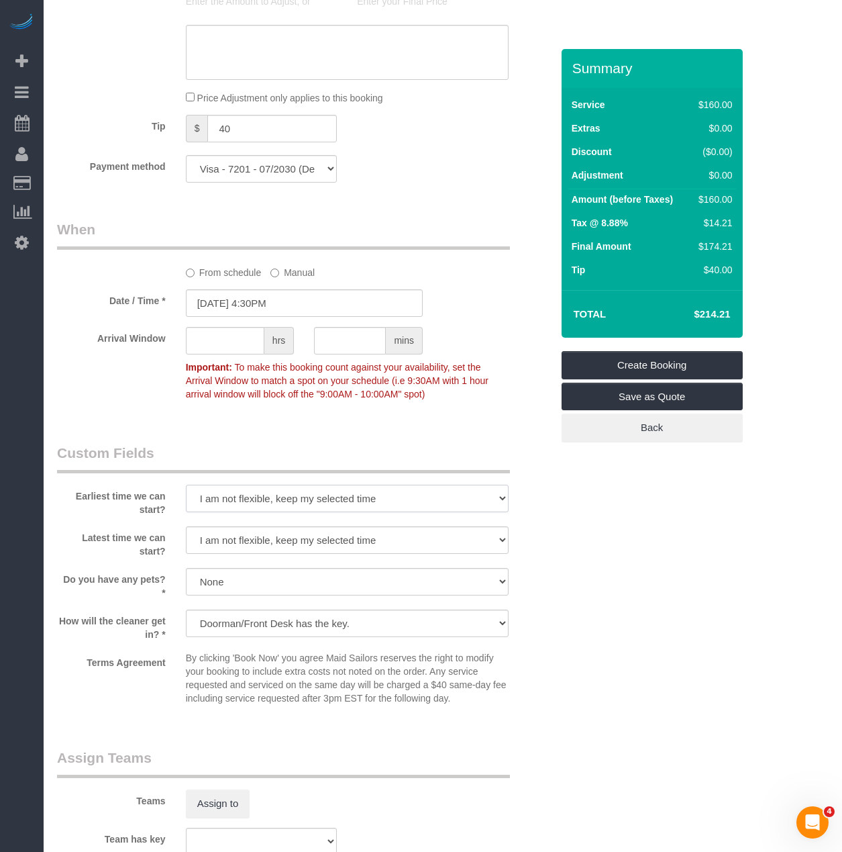
click at [299, 498] on select "I am not flexible, keep my selected time 8:00 AM 9:00 AM 10:00 AM 11:00 AM 12:0…" at bounding box center [347, 499] width 323 height 28
select select "number:57"
click at [186, 485] on select "I am not flexible, keep my selected time 8:00 AM 9:00 AM 10:00 AM 11:00 AM 12:0…" at bounding box center [347, 499] width 323 height 28
click at [273, 548] on select "I am not flexible, keep my selected time 8:00 AM 9:00 AM 10:00 AM 11:00 AM 12:0…" at bounding box center [347, 540] width 323 height 28
select select "number:77"
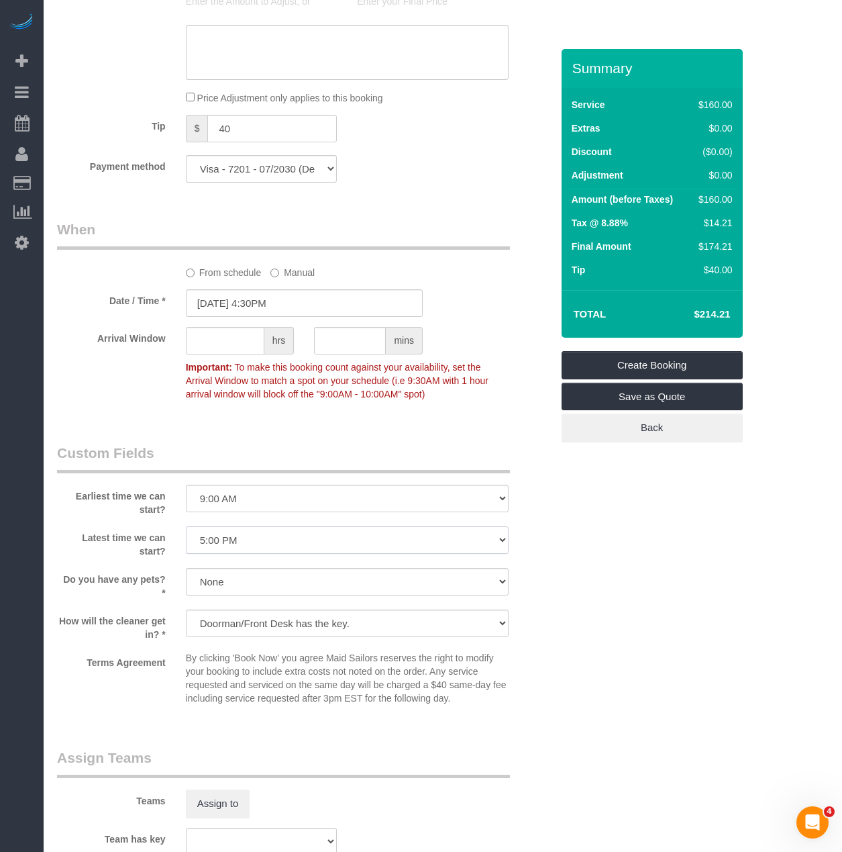
click at [186, 526] on select "I am not flexible, keep my selected time 8:00 AM 9:00 AM 10:00 AM 11:00 AM 12:0…" at bounding box center [347, 540] width 323 height 28
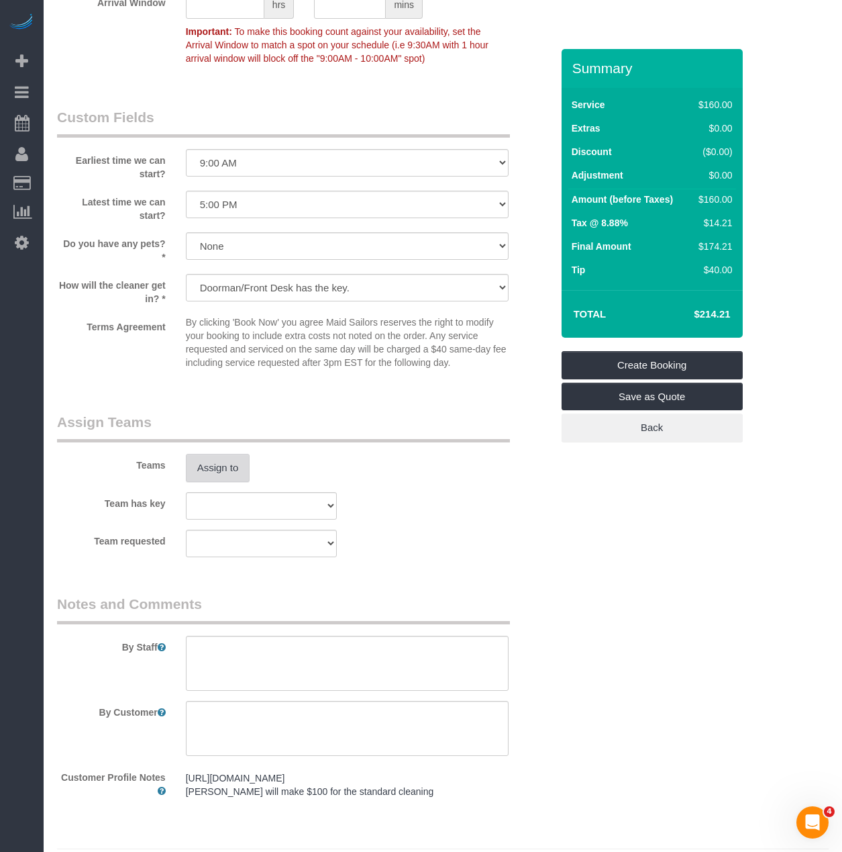
click at [240, 470] on button "Assign to" at bounding box center [218, 468] width 64 height 28
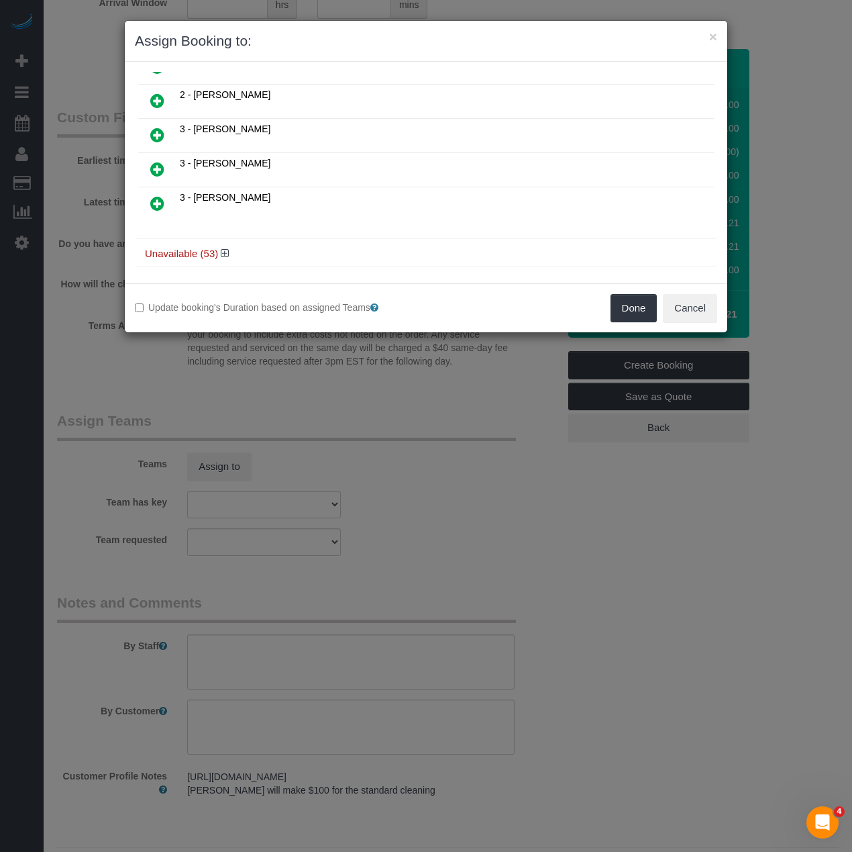
scroll to position [548, 0]
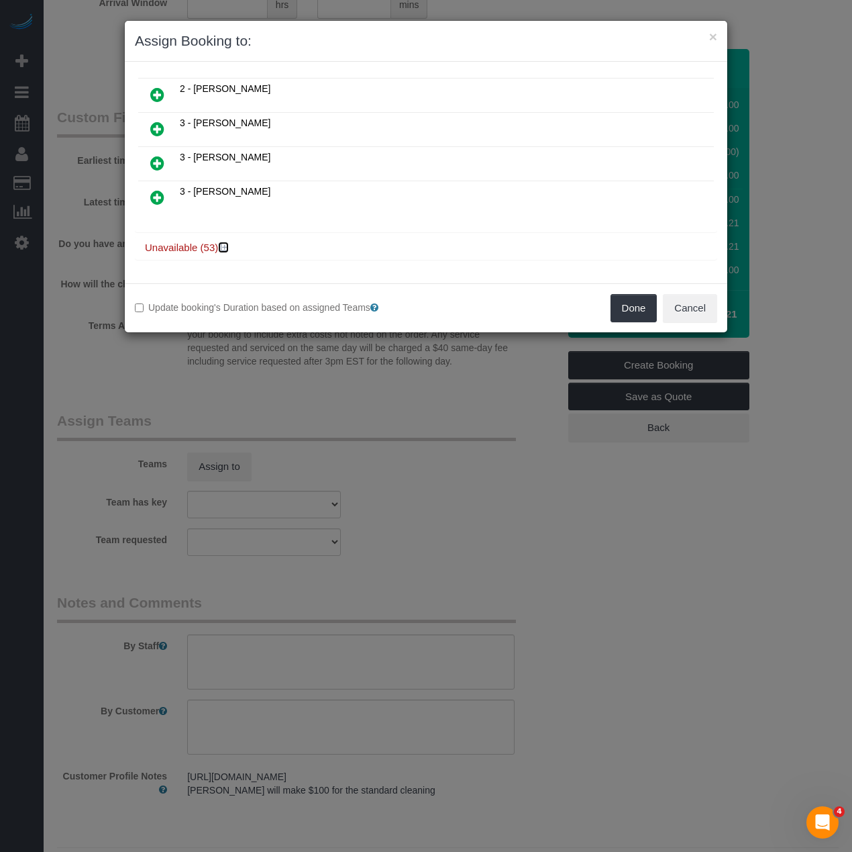
click at [228, 246] on icon at bounding box center [225, 247] width 8 height 10
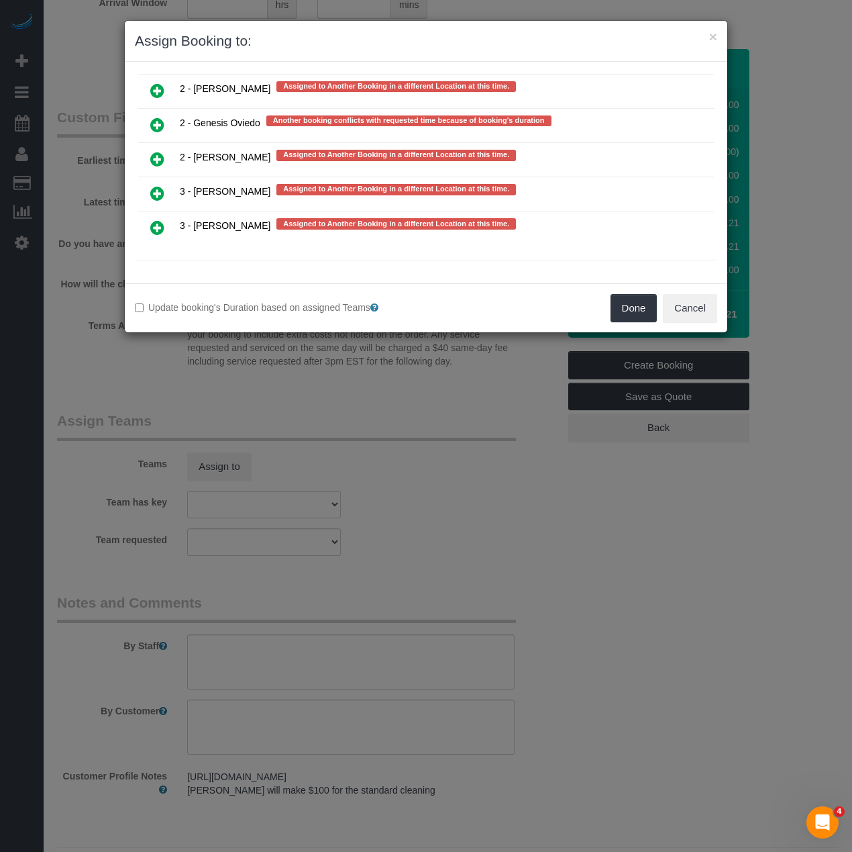
scroll to position [396, 0]
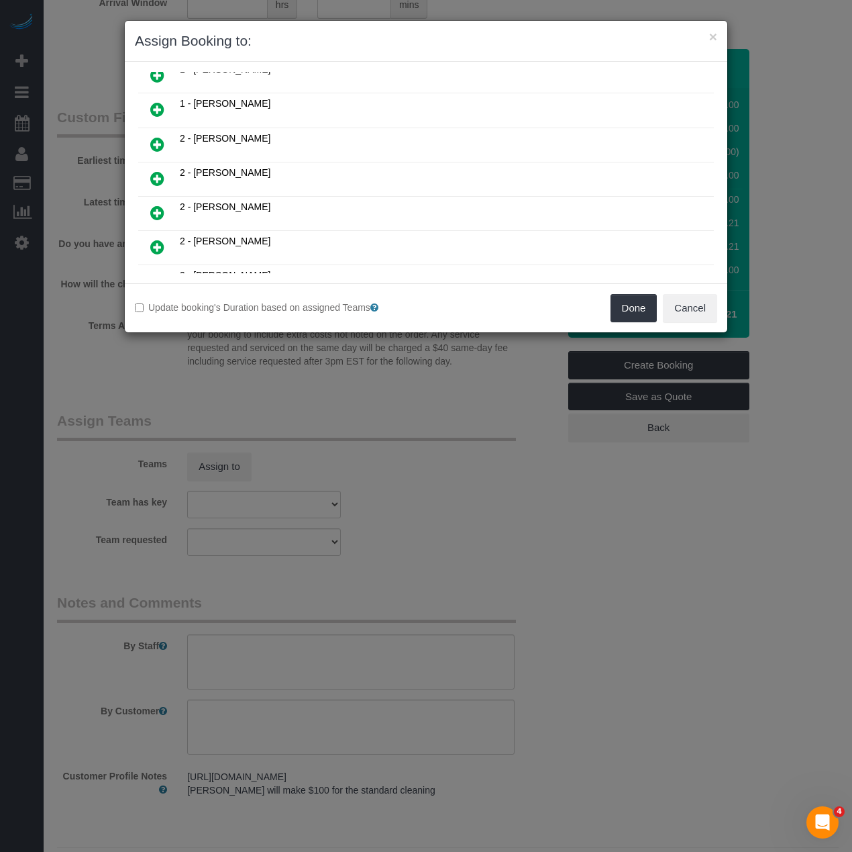
click at [151, 174] on icon at bounding box center [157, 178] width 14 height 16
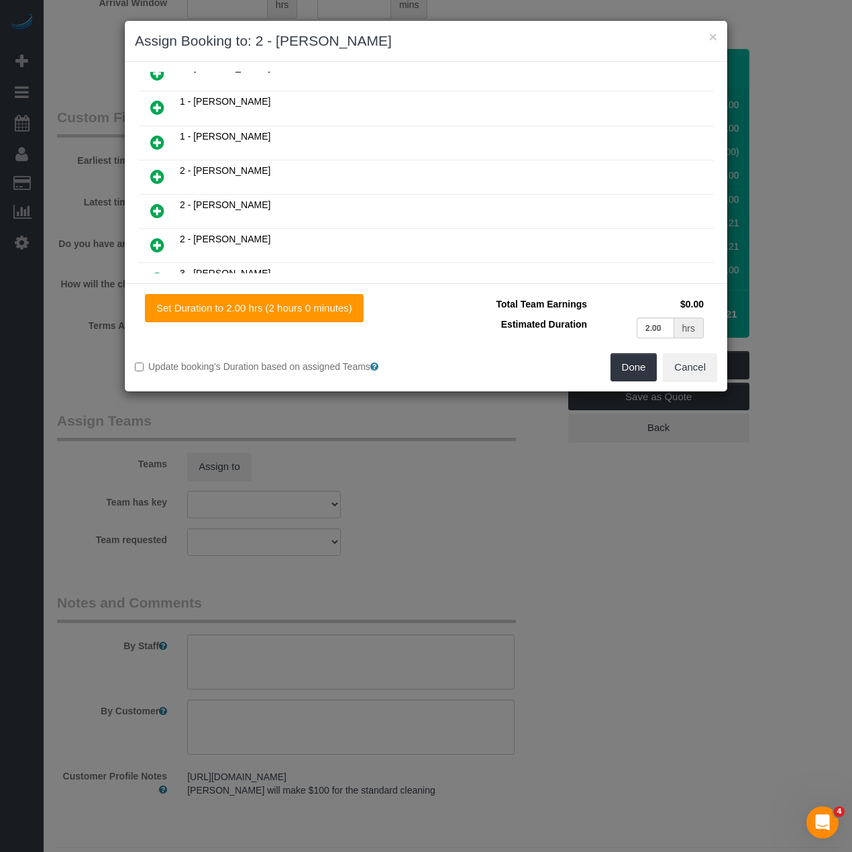
scroll to position [428, 0]
click at [625, 367] on button "Done" at bounding box center [634, 367] width 47 height 28
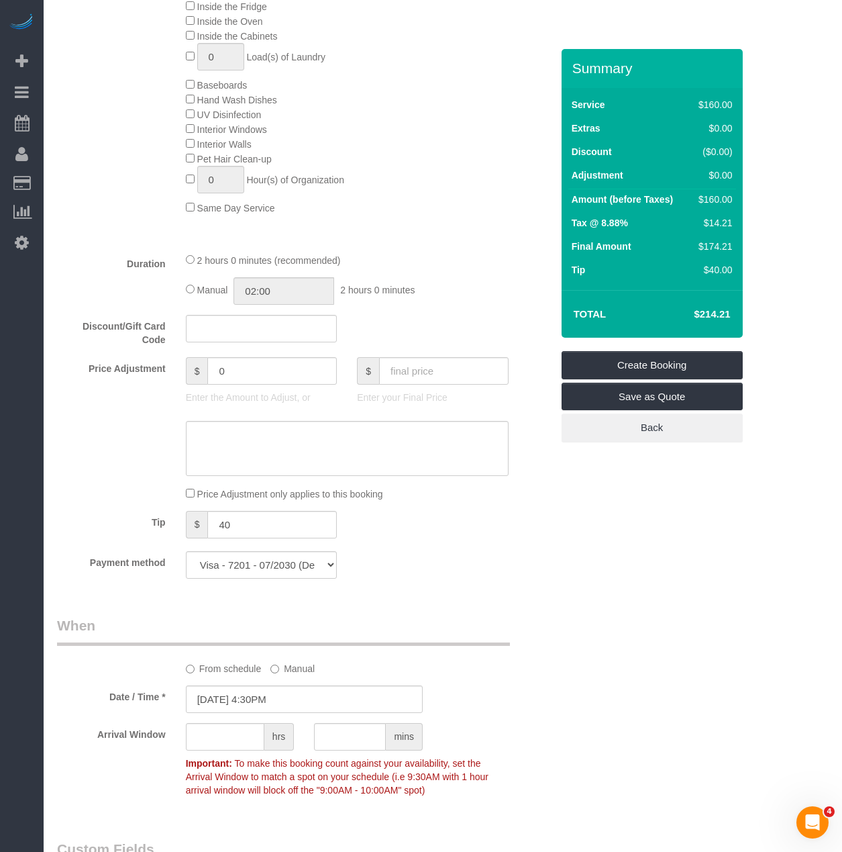
scroll to position [805, 0]
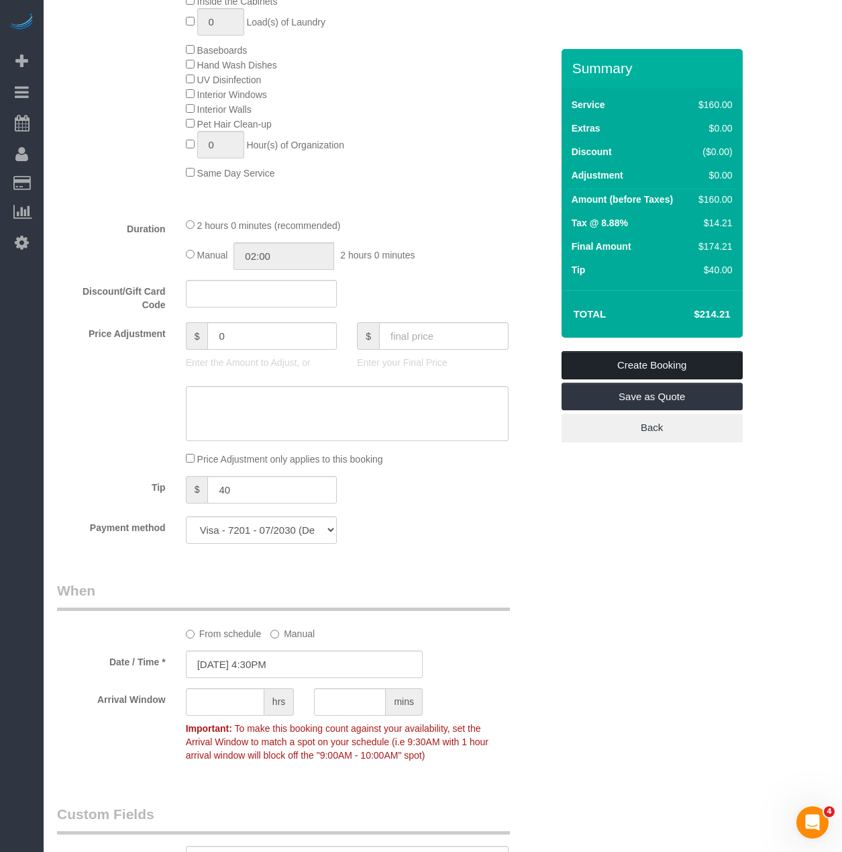
click at [611, 357] on link "Create Booking" at bounding box center [652, 365] width 181 height 28
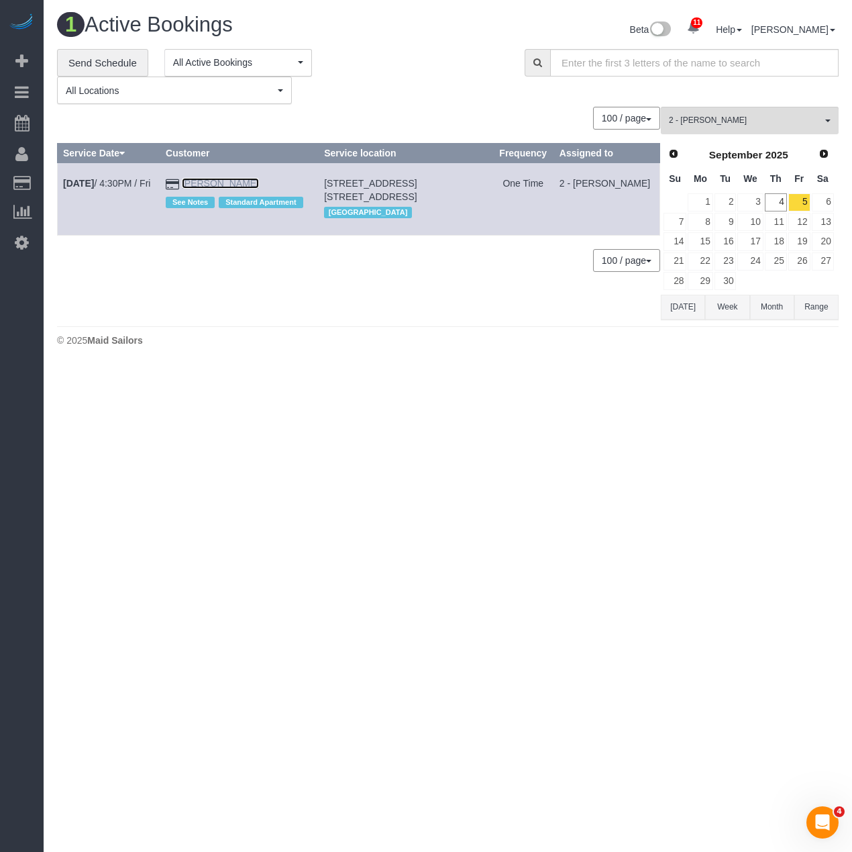
click at [234, 183] on link "Daniel Driscoll" at bounding box center [220, 183] width 77 height 11
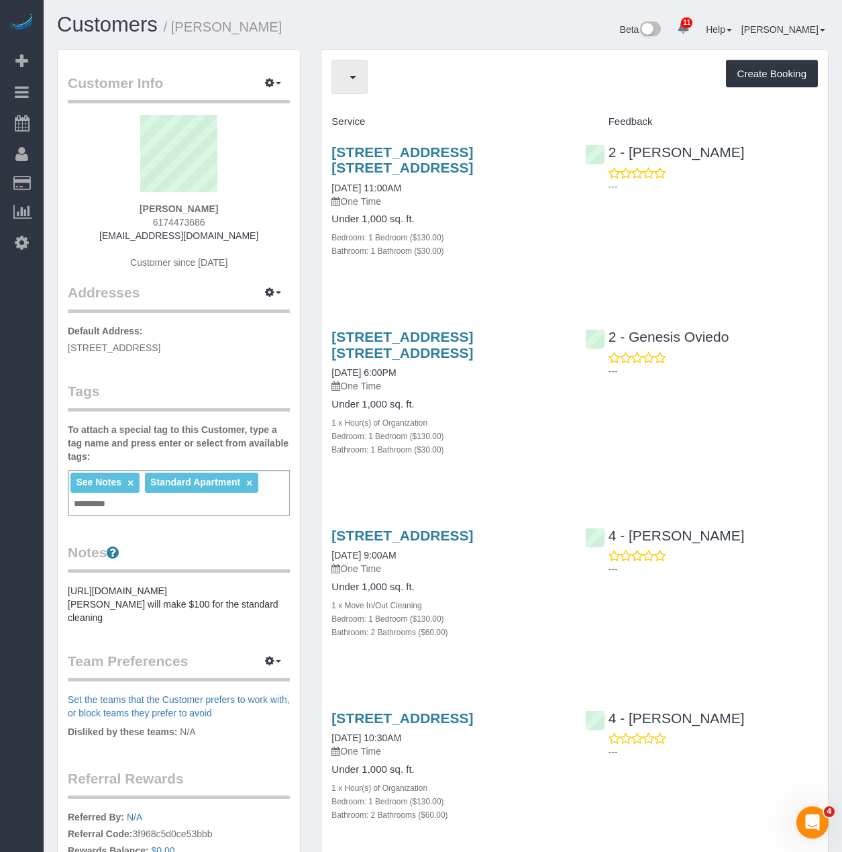
click at [345, 83] on span "button" at bounding box center [346, 76] width 7 height 17
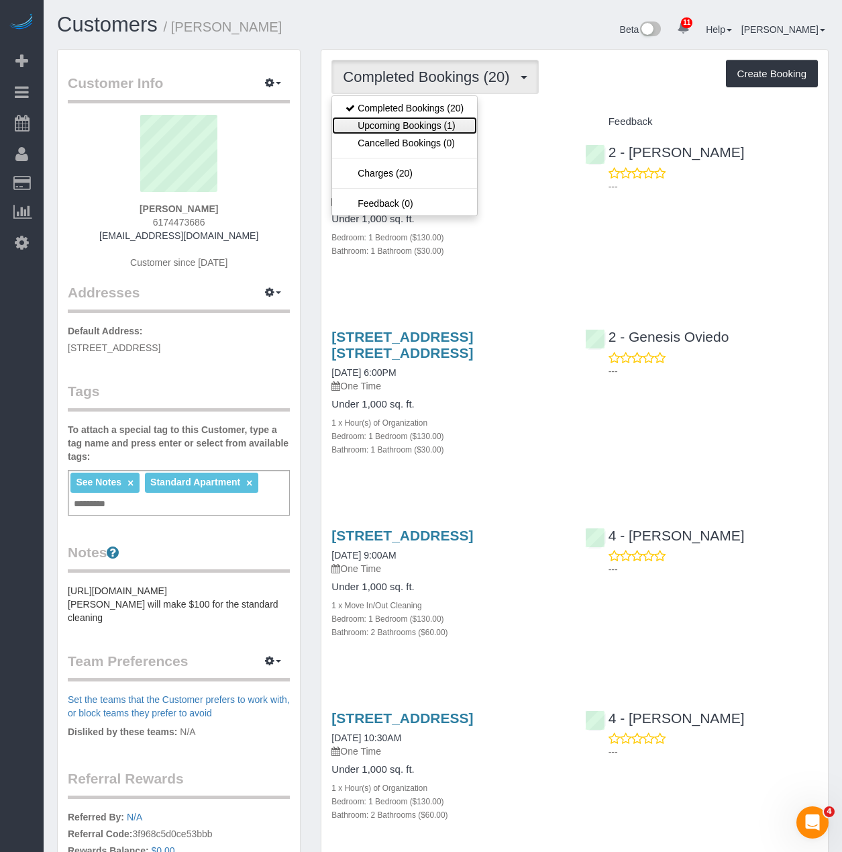
click at [342, 126] on link "Upcoming Bookings (1)" at bounding box center [404, 125] width 145 height 17
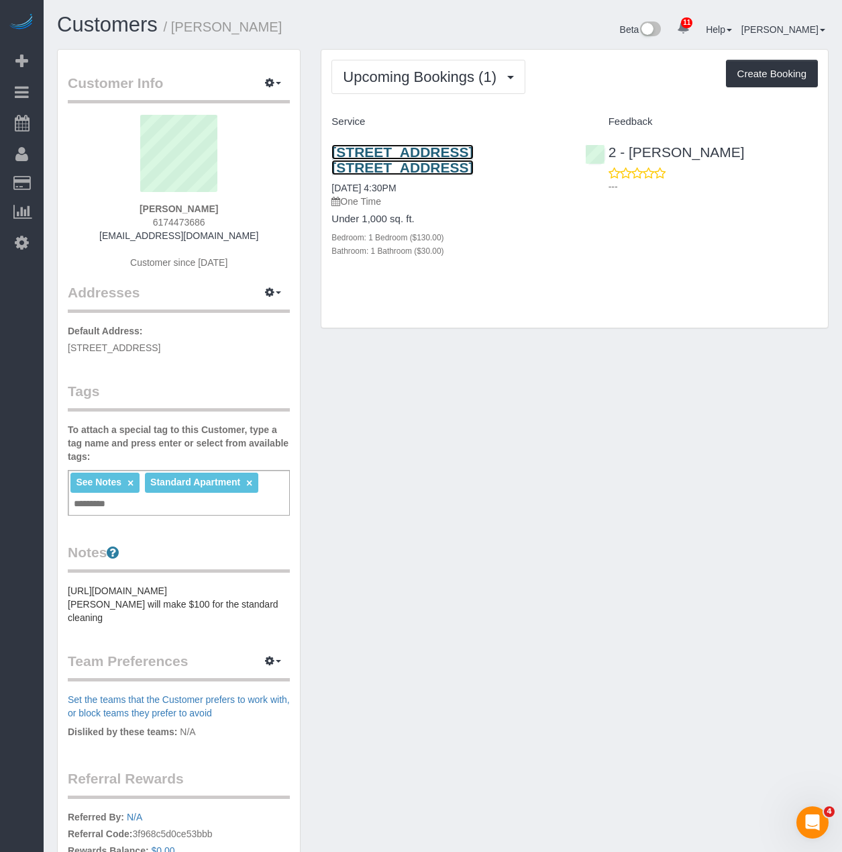
click at [428, 172] on link "544 Union Avenue, Apt. 5u, Brooklyn, NY 11211" at bounding box center [403, 159] width 142 height 31
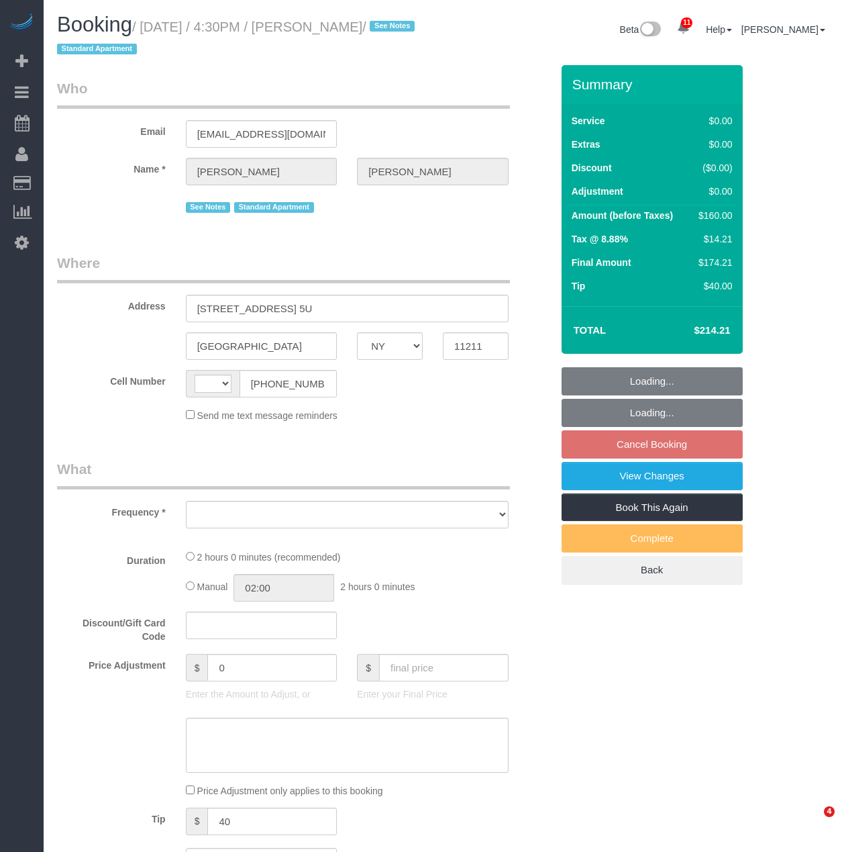
select select "NY"
select select "string:[GEOGRAPHIC_DATA]"
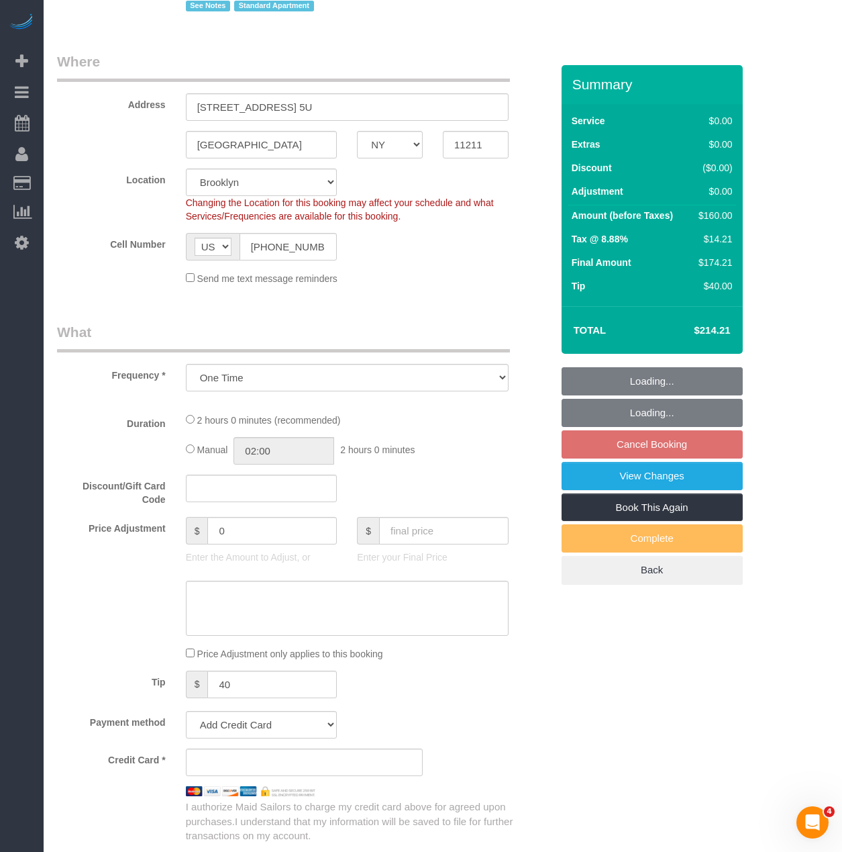
select select "object:743"
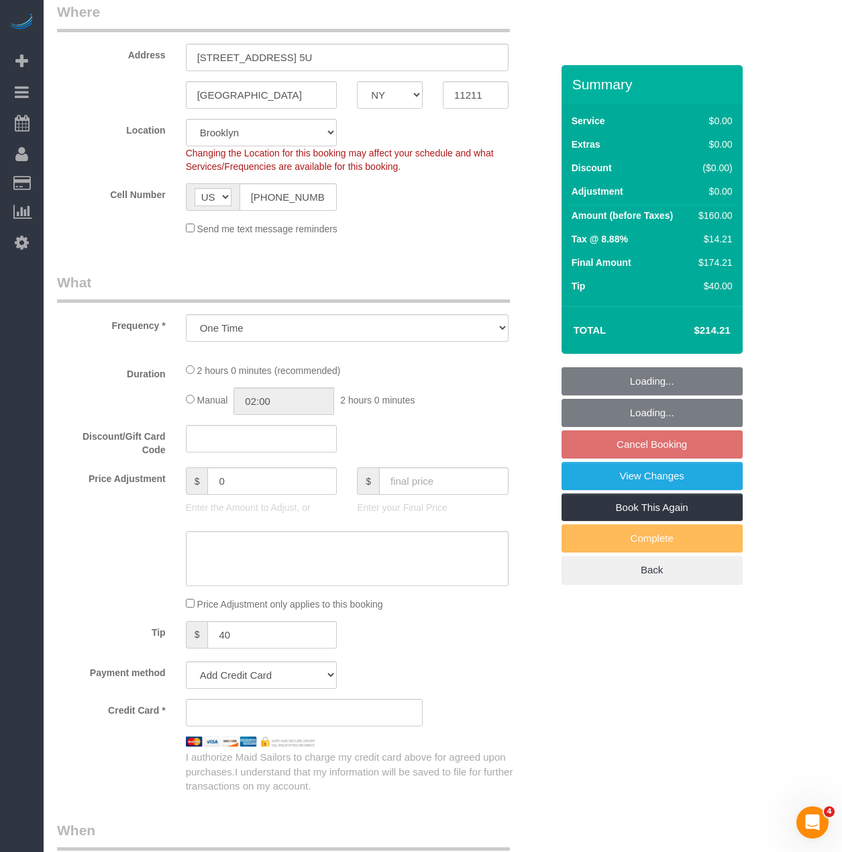
select select "1"
select select "number:57"
select select "number:77"
select select "number:15"
select select "number:6"
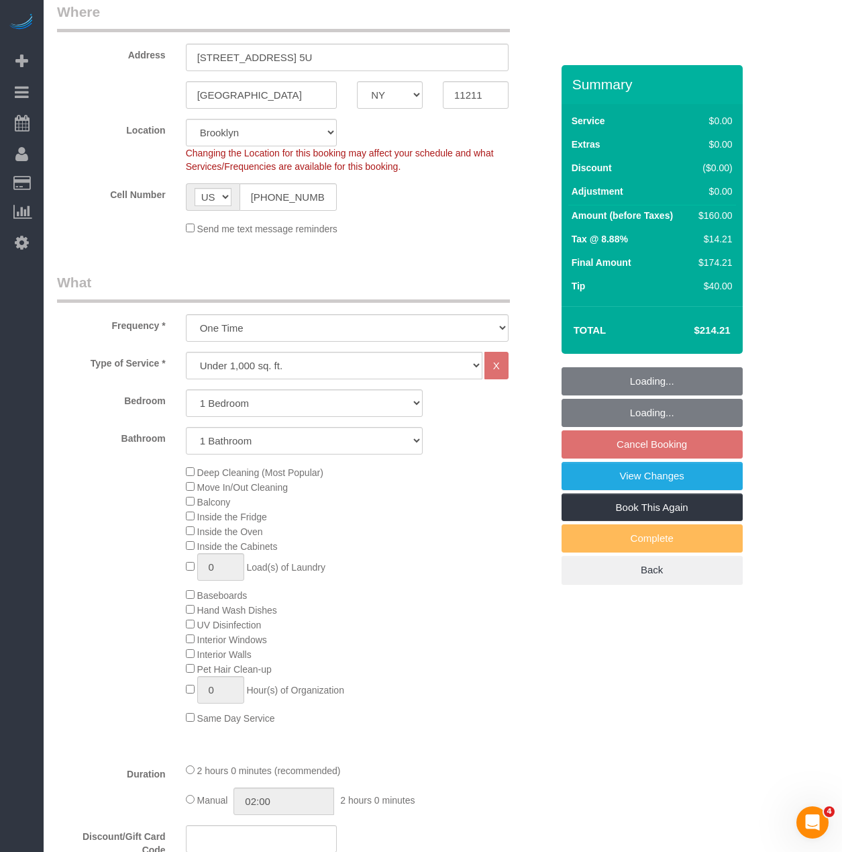
scroll to position [470, 0]
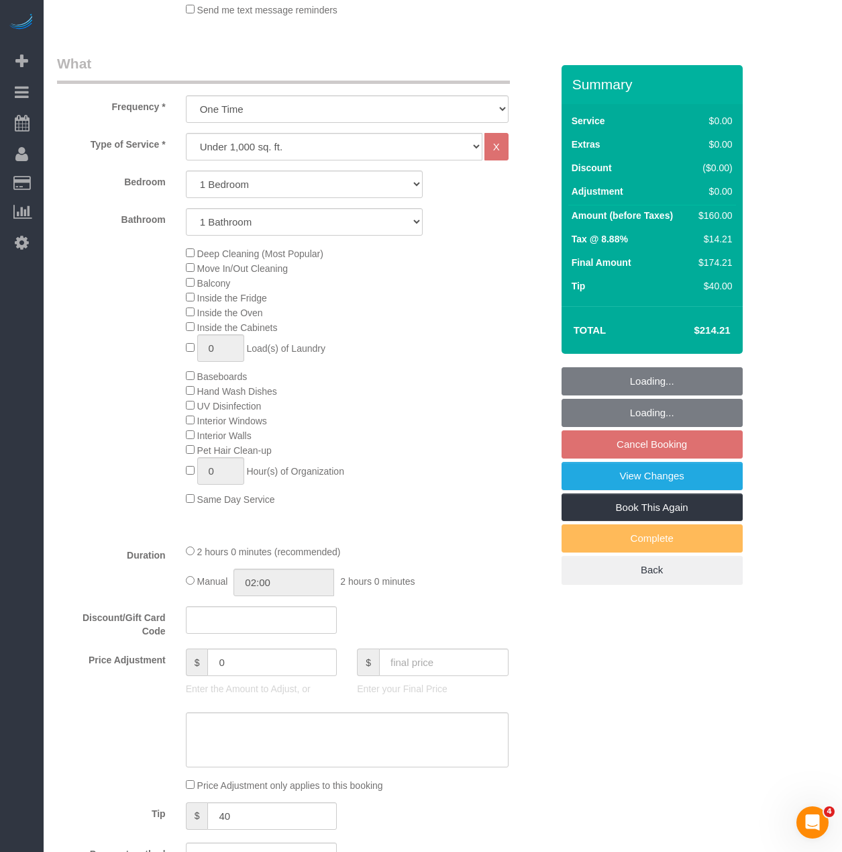
select select "string:stripe-pm_1Rv6aJ4VGloSiKo7WRraLehv"
select select "1"
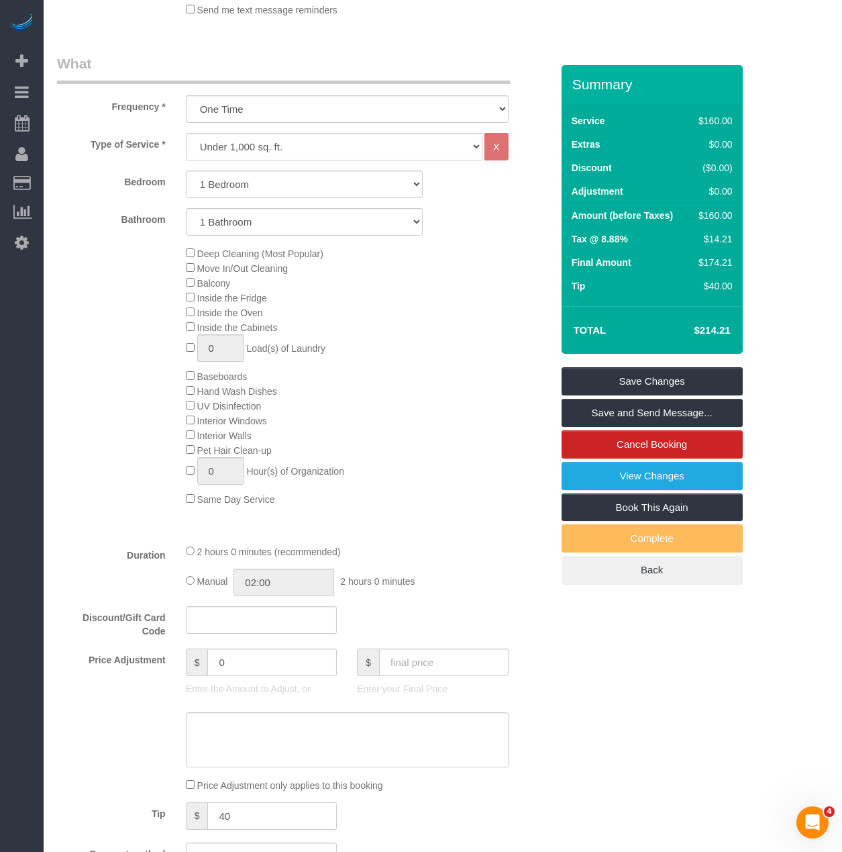
drag, startPoint x: 237, startPoint y: 813, endPoint x: 181, endPoint y: 804, distance: 57.2
click at [181, 804] on div "$ 40" at bounding box center [262, 817] width 172 height 30
click at [707, 377] on link "Save Changes" at bounding box center [652, 381] width 181 height 28
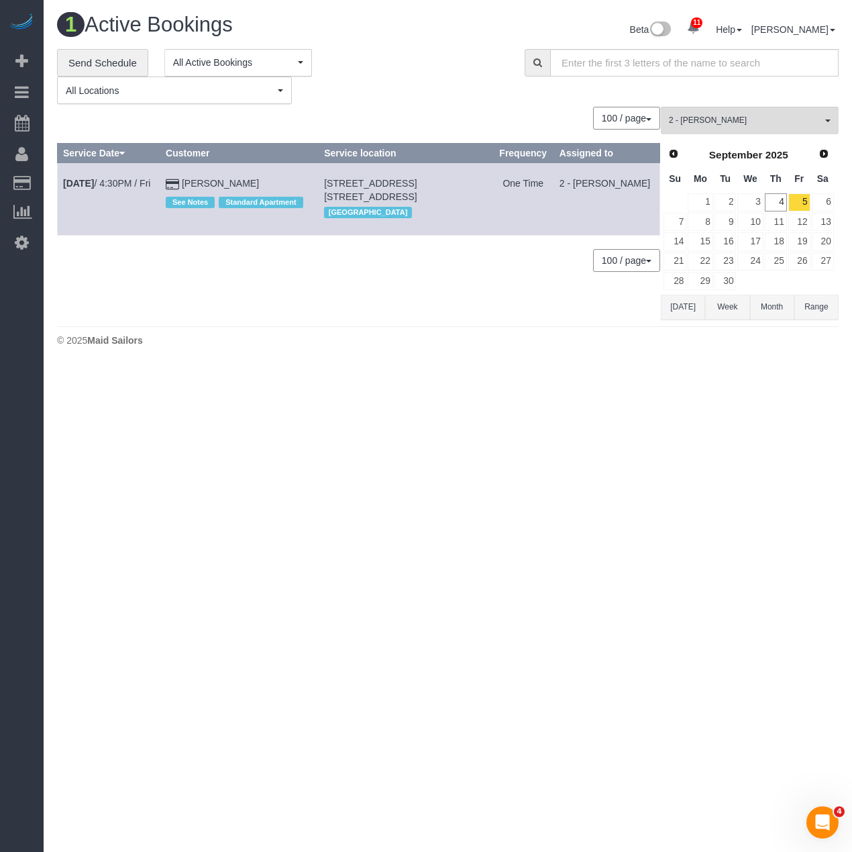
drag, startPoint x: 352, startPoint y: 381, endPoint x: 352, endPoint y: 362, distance: 18.1
click at [352, 381] on body "11 Beta Your Notifications You have 0 alerts × You have 2 to charge for [DATE] …" at bounding box center [426, 426] width 852 height 852
click at [126, 186] on link "[DATE] 4:30PM / Fri" at bounding box center [106, 183] width 87 height 11
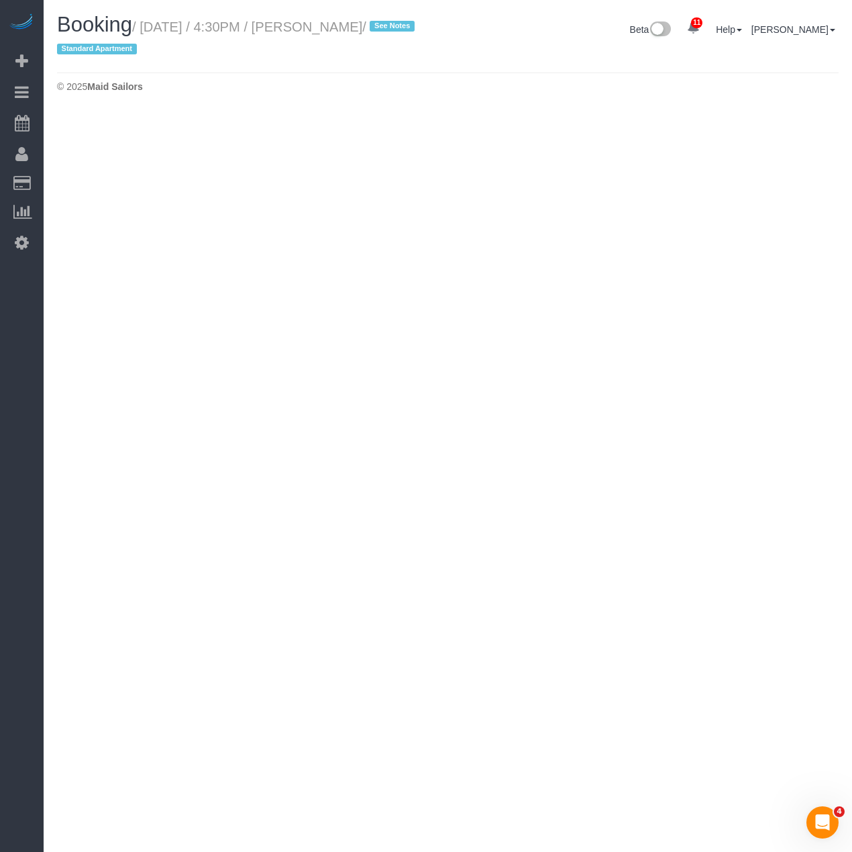
select select "NY"
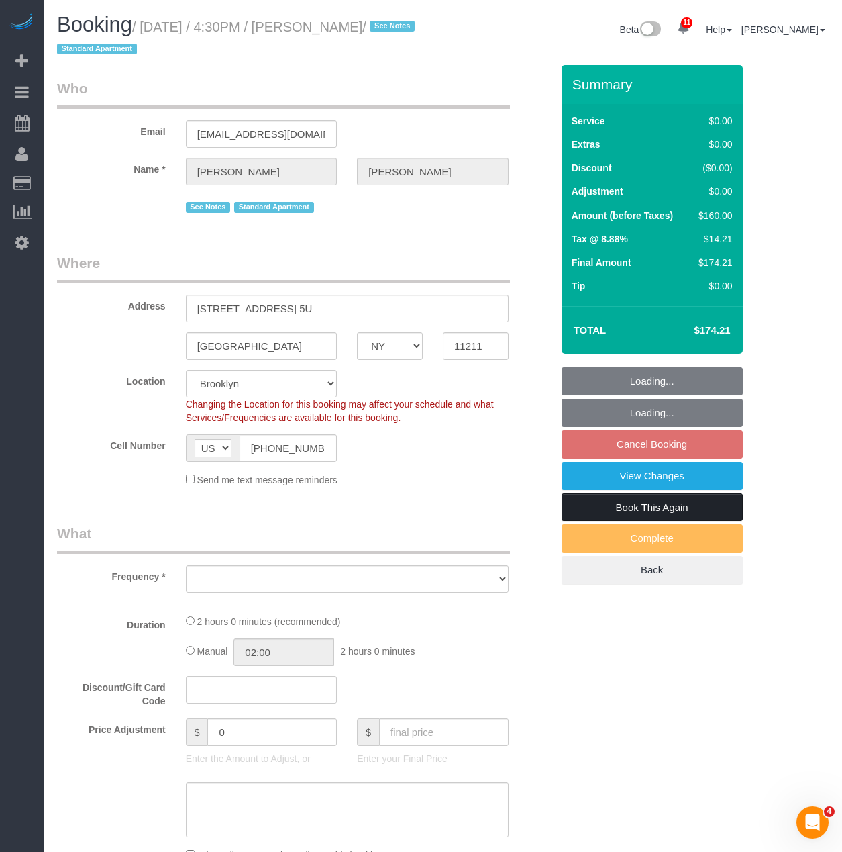
select select "object:2318"
select select "string:stripe-pm_1Rv6aJ4VGloSiKo7WRraLehv"
select select "1"
select select "number:57"
select select "number:77"
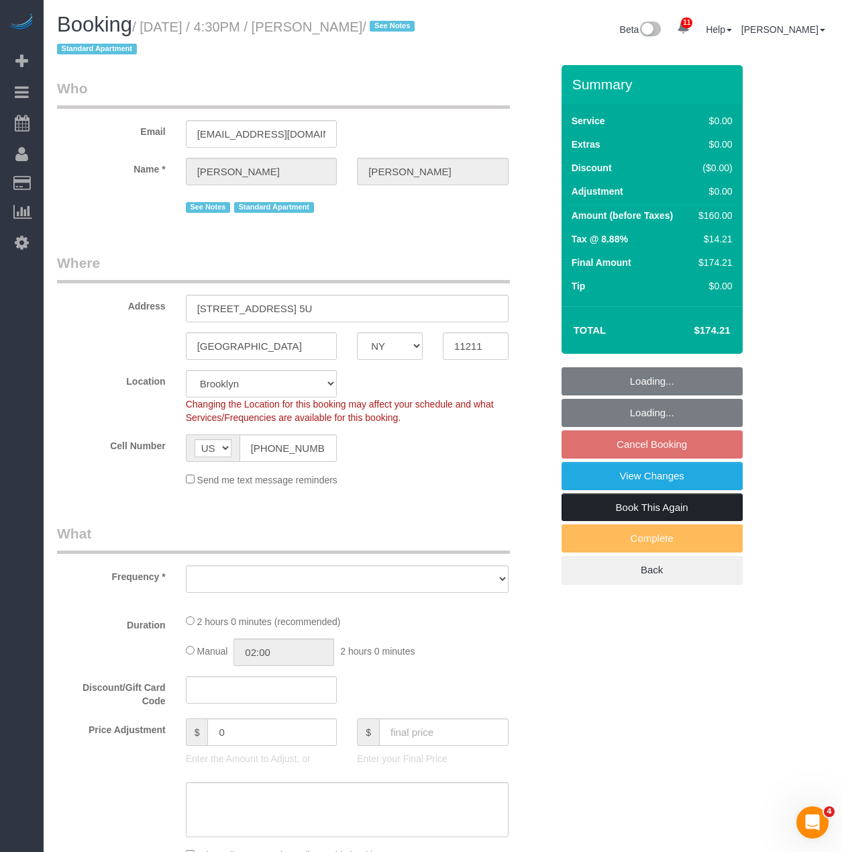
select select "number:15"
select select "number:6"
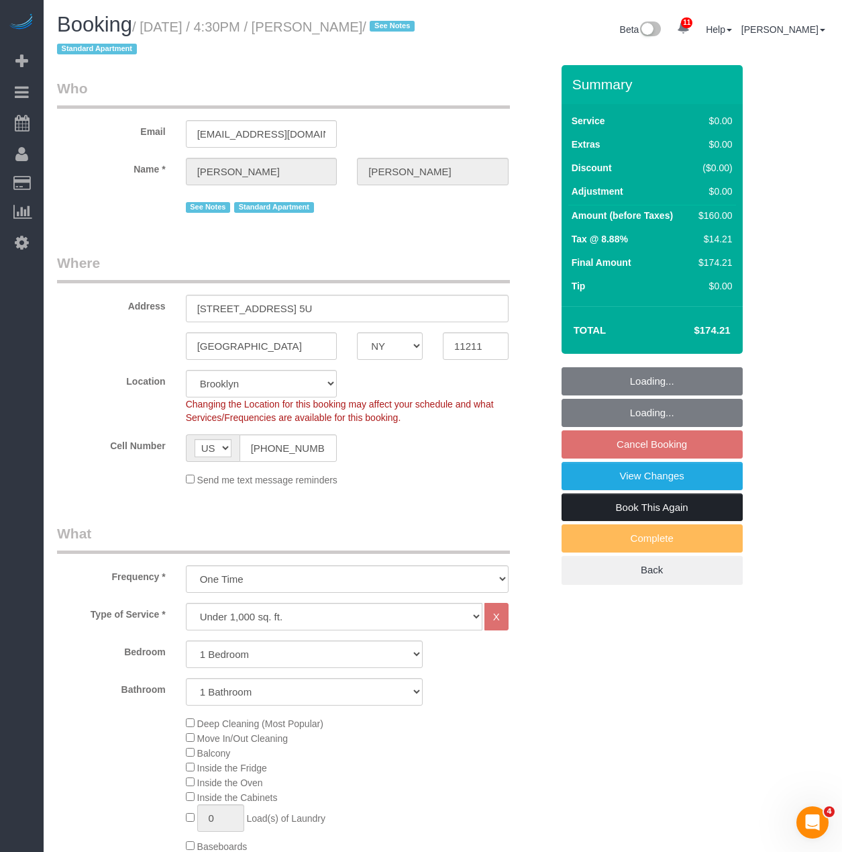
select select "object:2933"
select select "1"
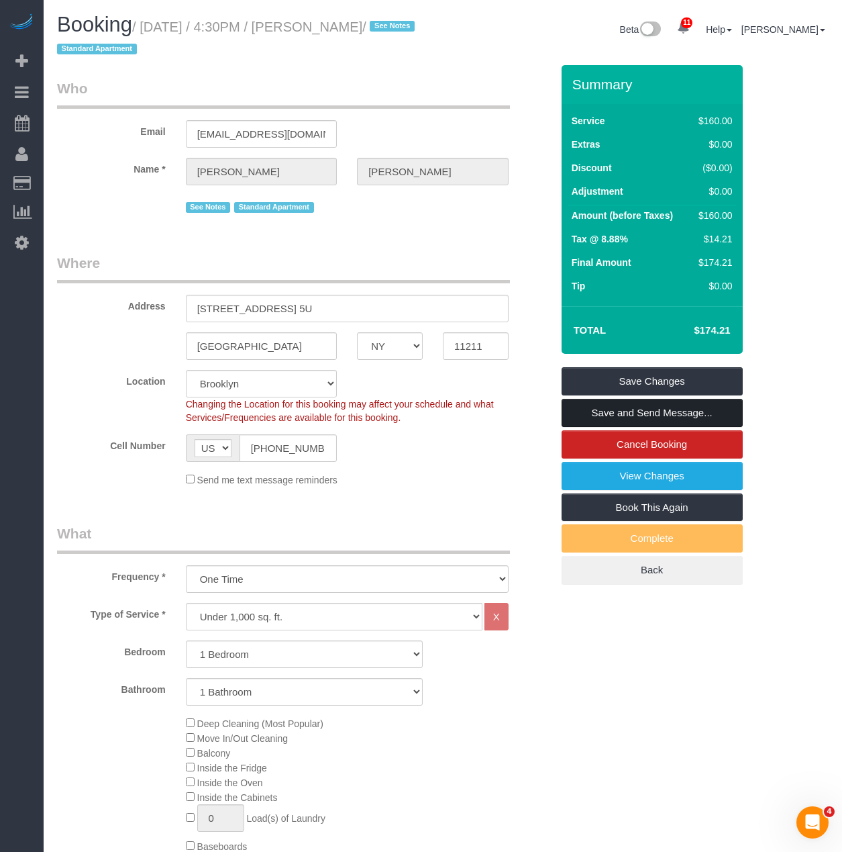
click at [615, 411] on link "Save and Send Message..." at bounding box center [652, 413] width 181 height 28
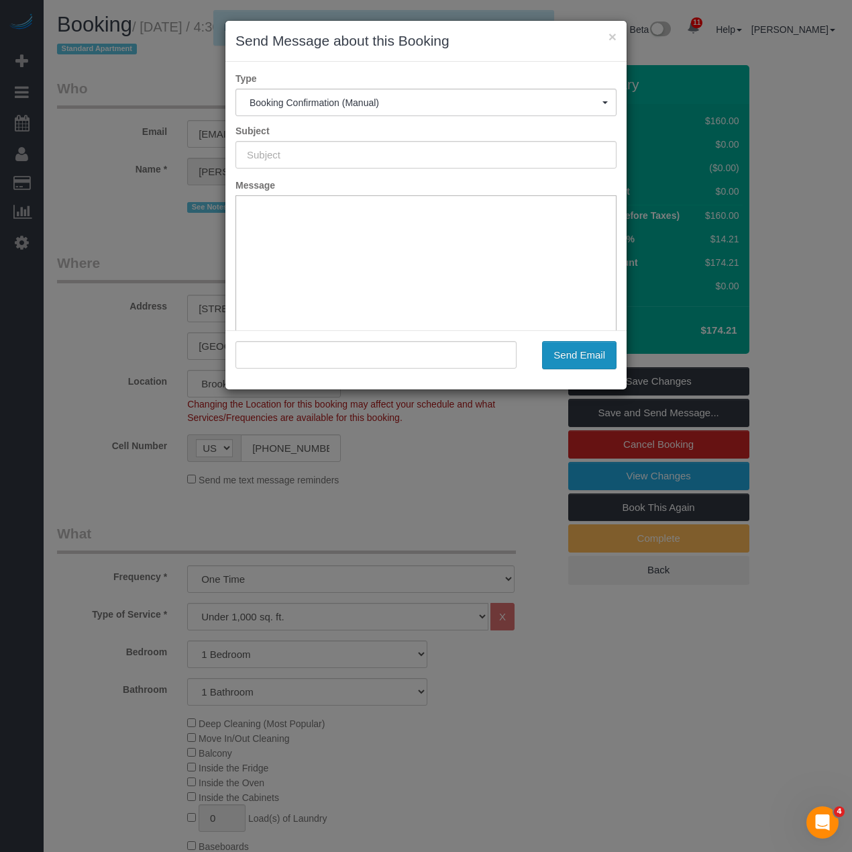
type input "Cleaning Confirmed for [DATE] 4:30pm"
type input ""[PERSON_NAME]" <[EMAIL_ADDRESS][DOMAIN_NAME]>"
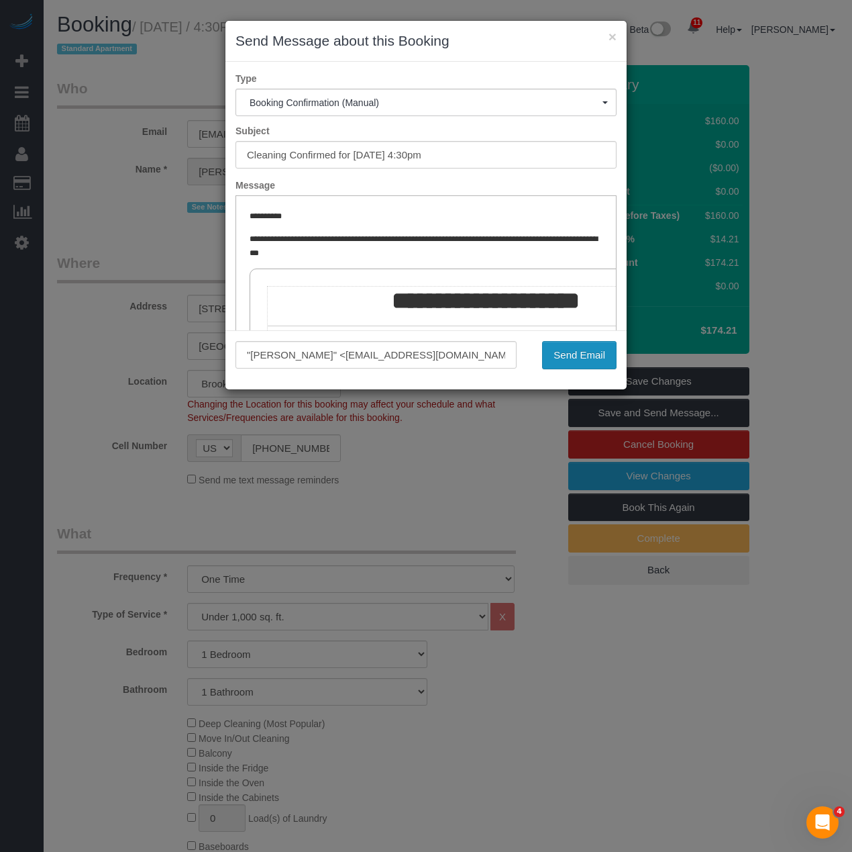
click at [569, 352] on button "Send Email" at bounding box center [579, 355] width 74 height 28
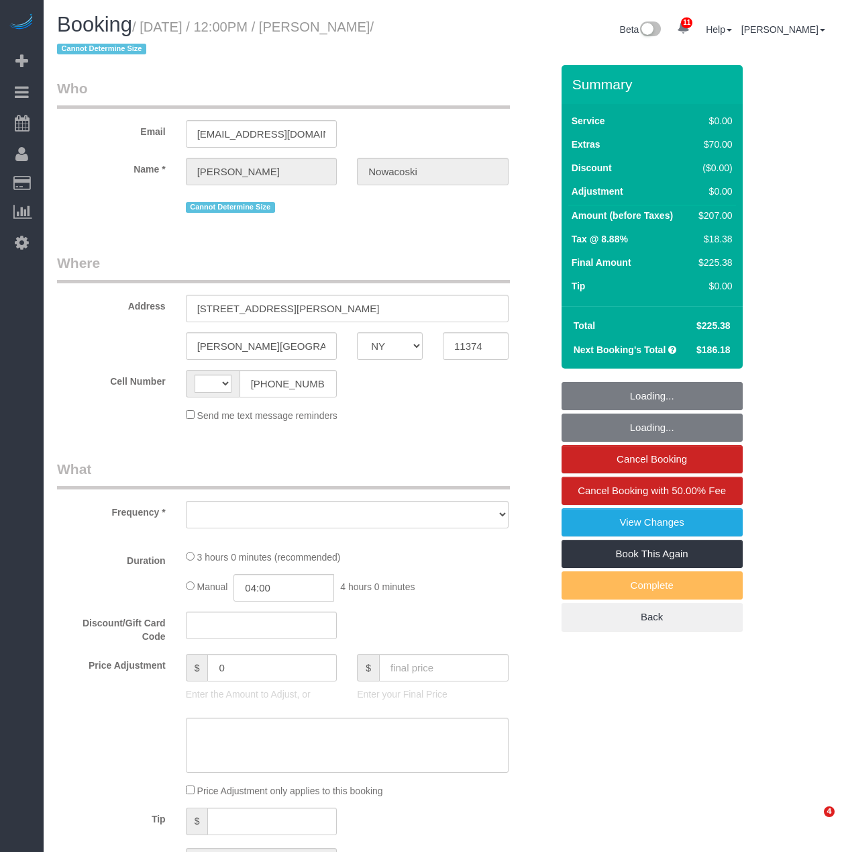
select select "NY"
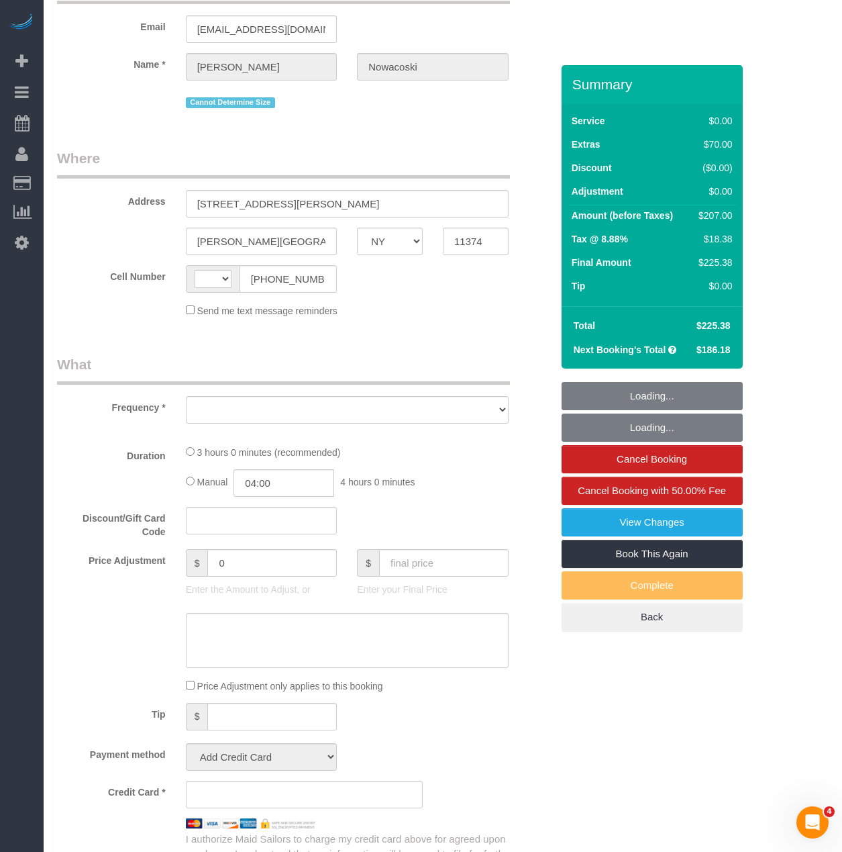
select select "string:[GEOGRAPHIC_DATA]"
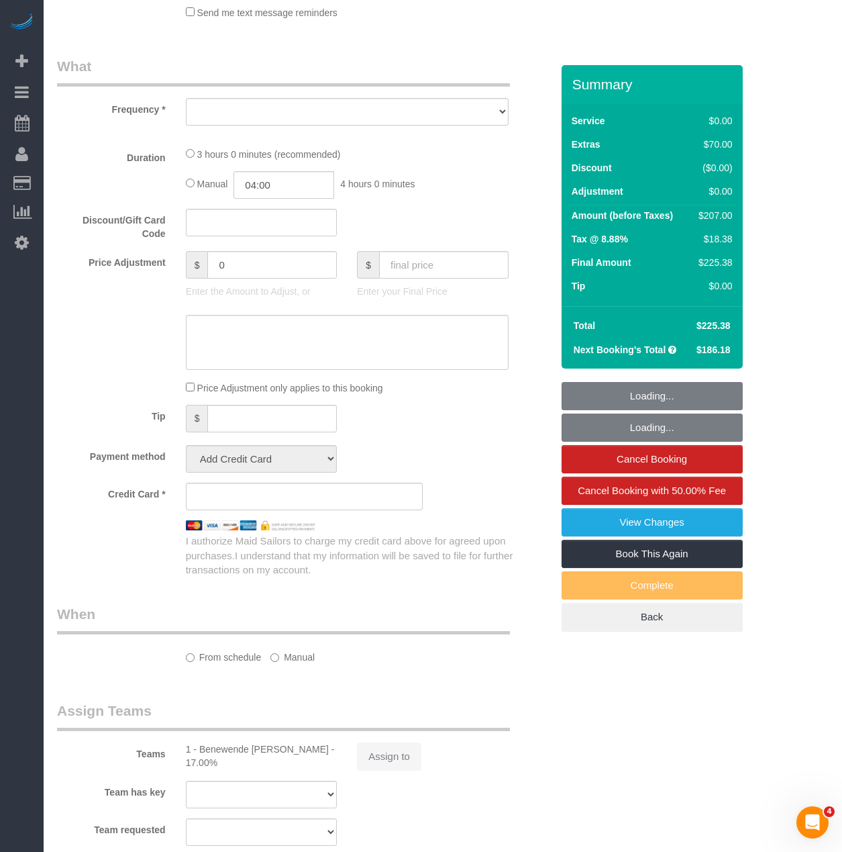
select select "string:stripe-pm_1RfAQq4VGloSiKo7ZanEvOFy"
select select "spot1"
select select "number:58"
select select "number:73"
select select "number:14"
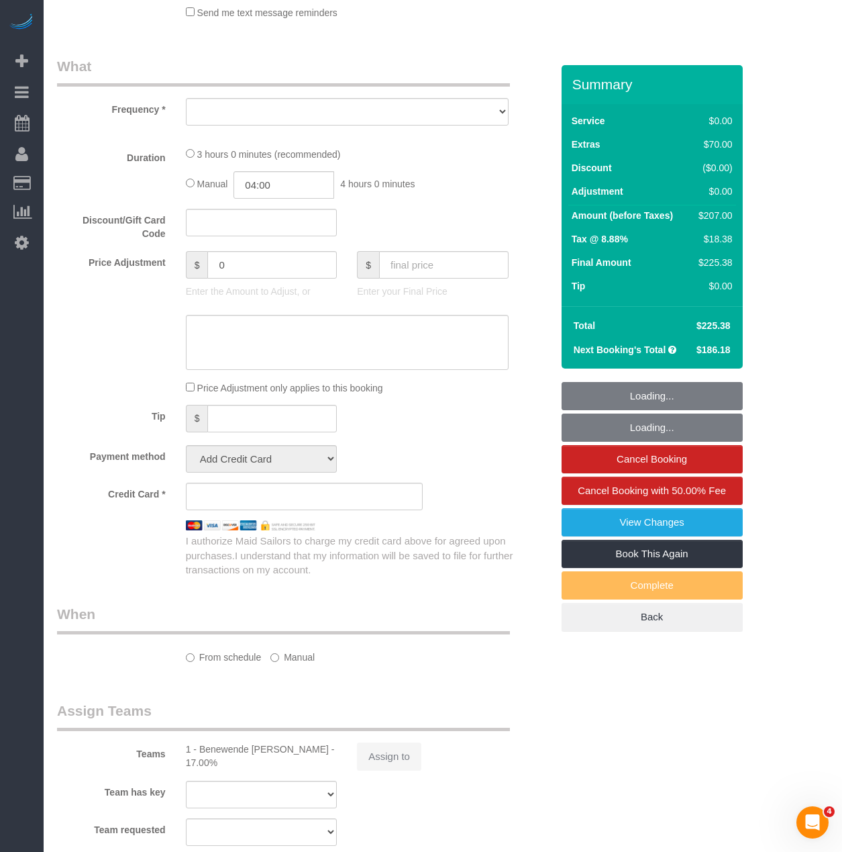
select select "number:5"
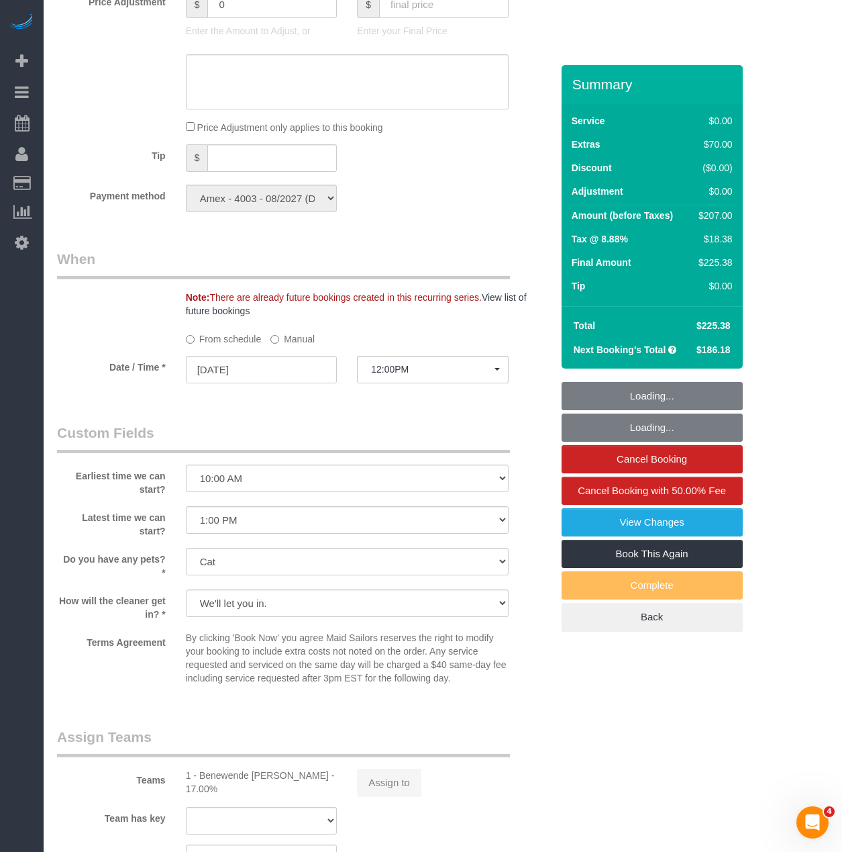
select select "object:879"
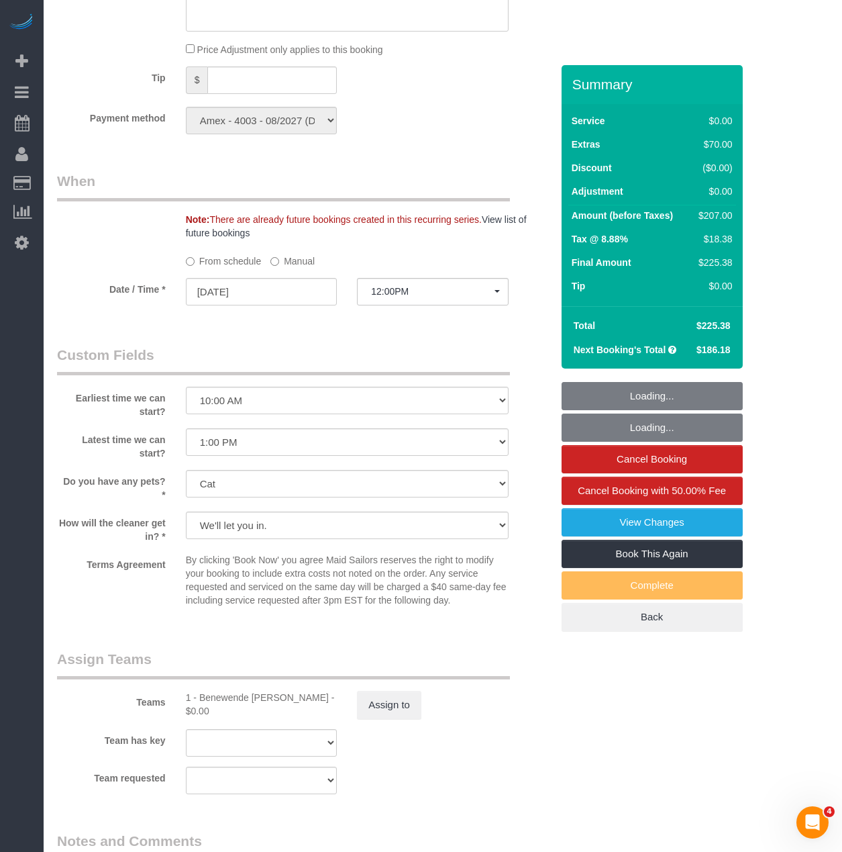
scroll to position [1205, 0]
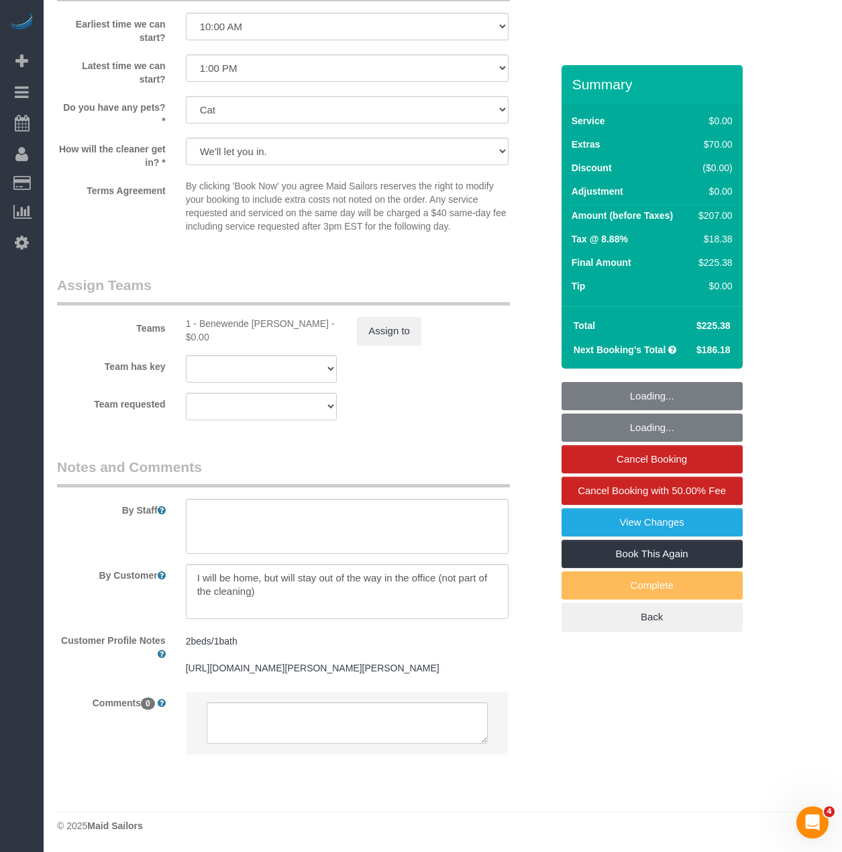
select select "1"
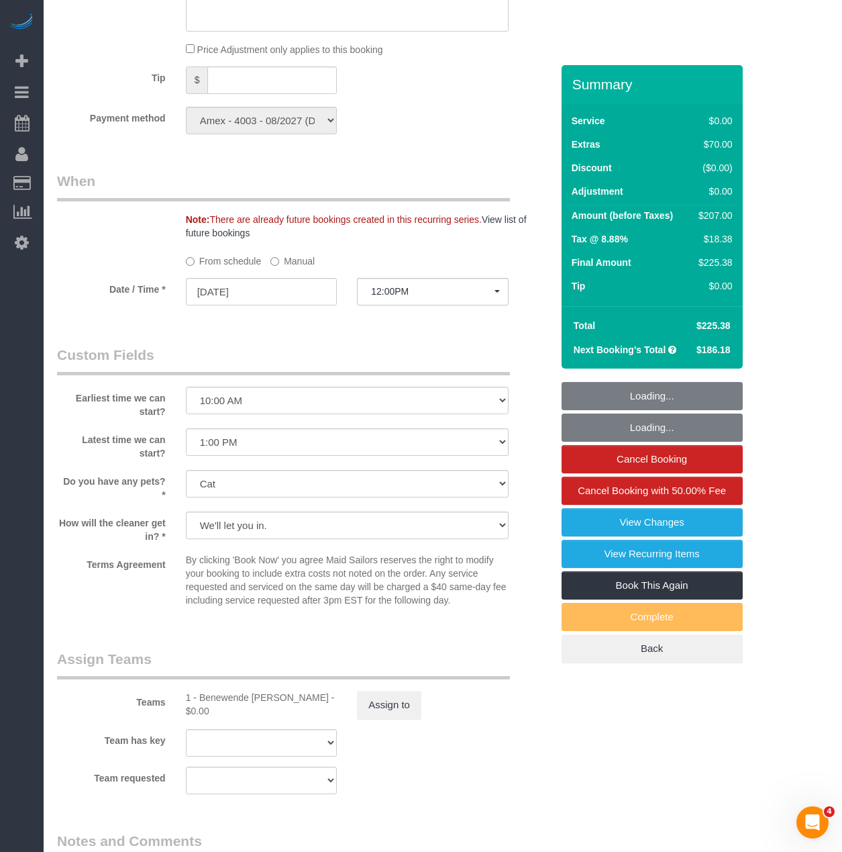
select select "object:1353"
select select "1"
select select "spot45"
